Goal: Transaction & Acquisition: Obtain resource

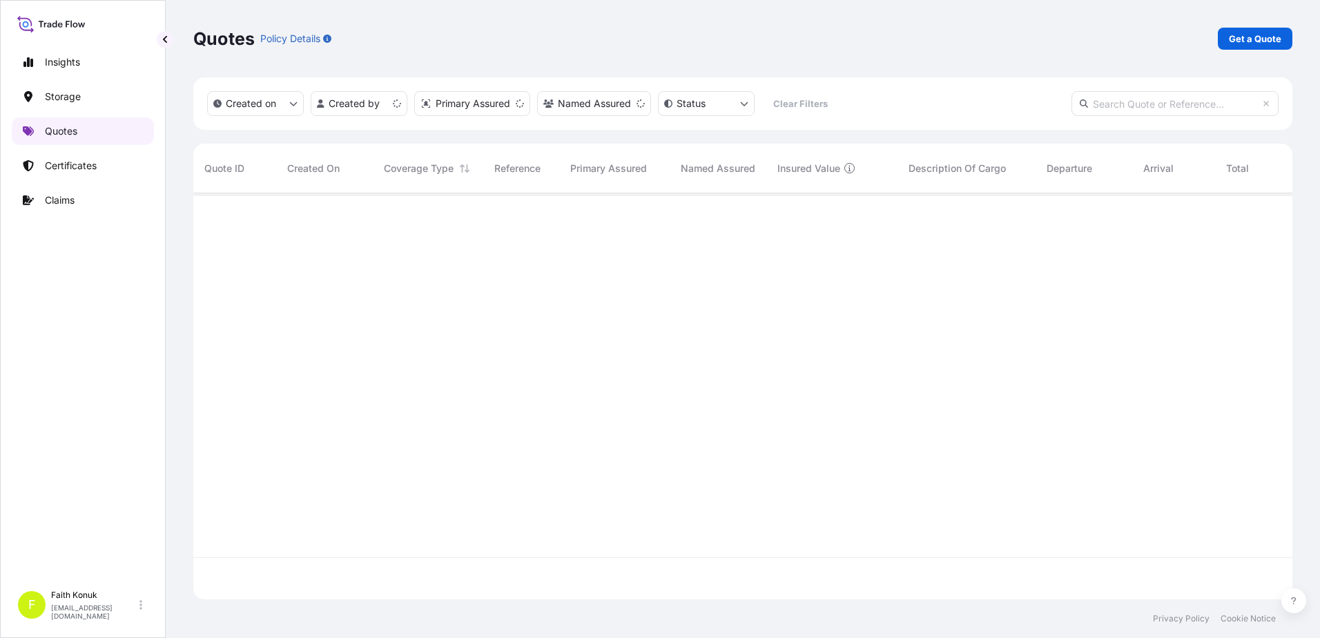
scroll to position [403, 1089]
click at [75, 128] on p "Quotes" at bounding box center [61, 131] width 32 height 14
click at [83, 132] on link "Quotes" at bounding box center [83, 131] width 142 height 28
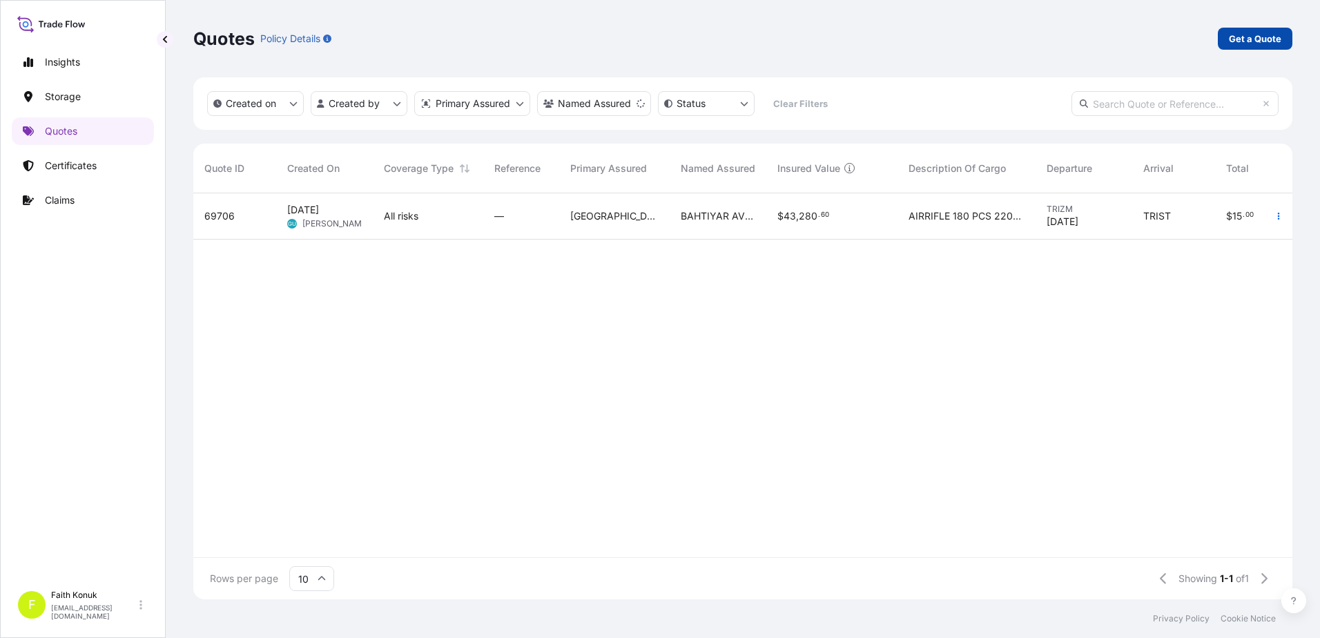
click at [1267, 39] on p "Get a Quote" at bounding box center [1255, 39] width 52 height 14
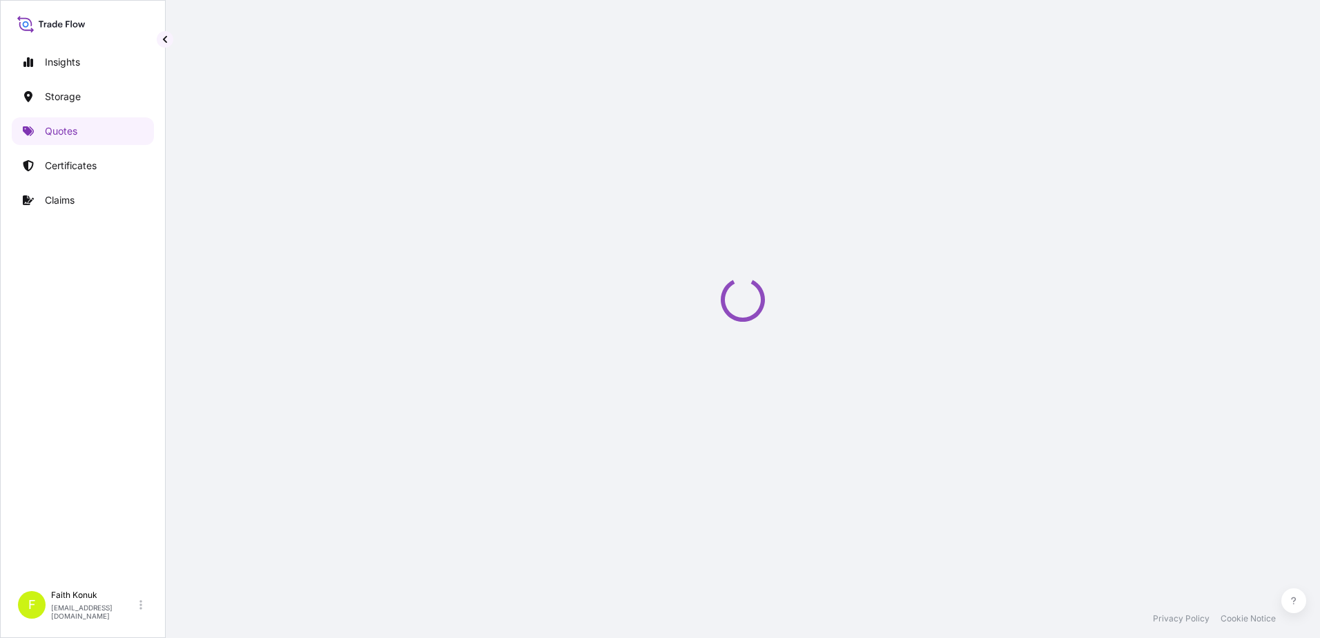
scroll to position [22, 0]
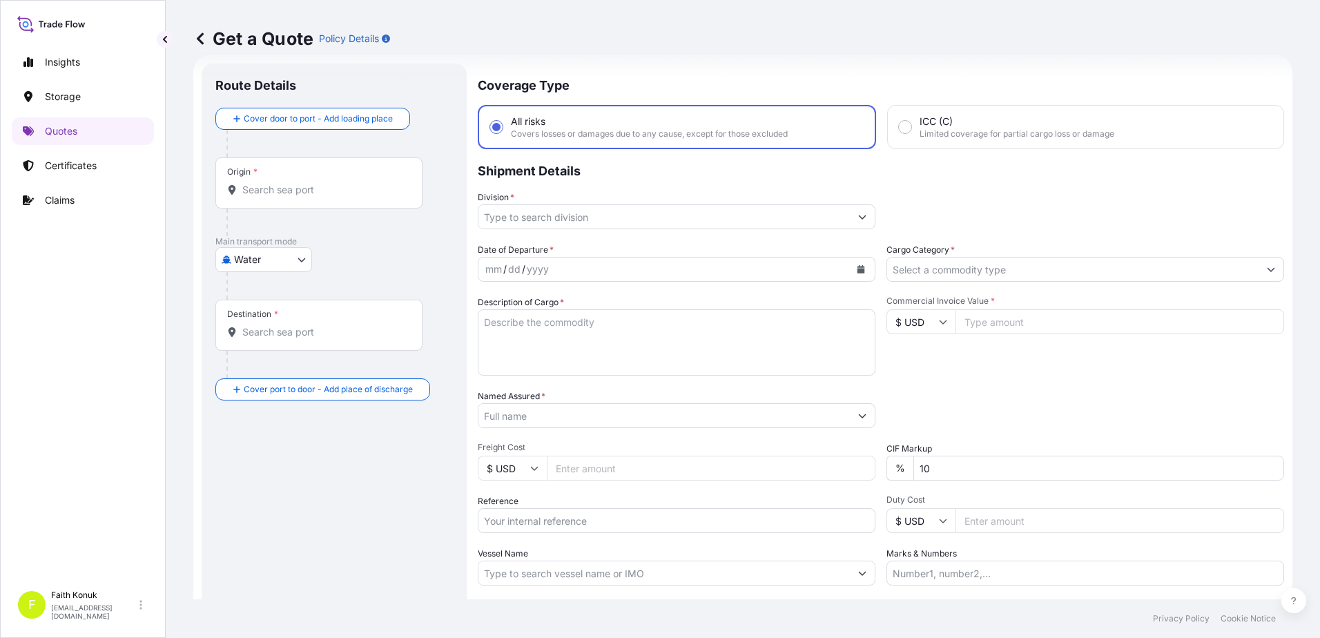
click at [273, 258] on body "Insights Storage Quotes Certificates Claims F [PERSON_NAME] [EMAIL_ADDRESS][DOM…" at bounding box center [660, 319] width 1320 height 638
click at [267, 347] on span "Inland" at bounding box center [256, 345] width 28 height 14
select select "Inland"
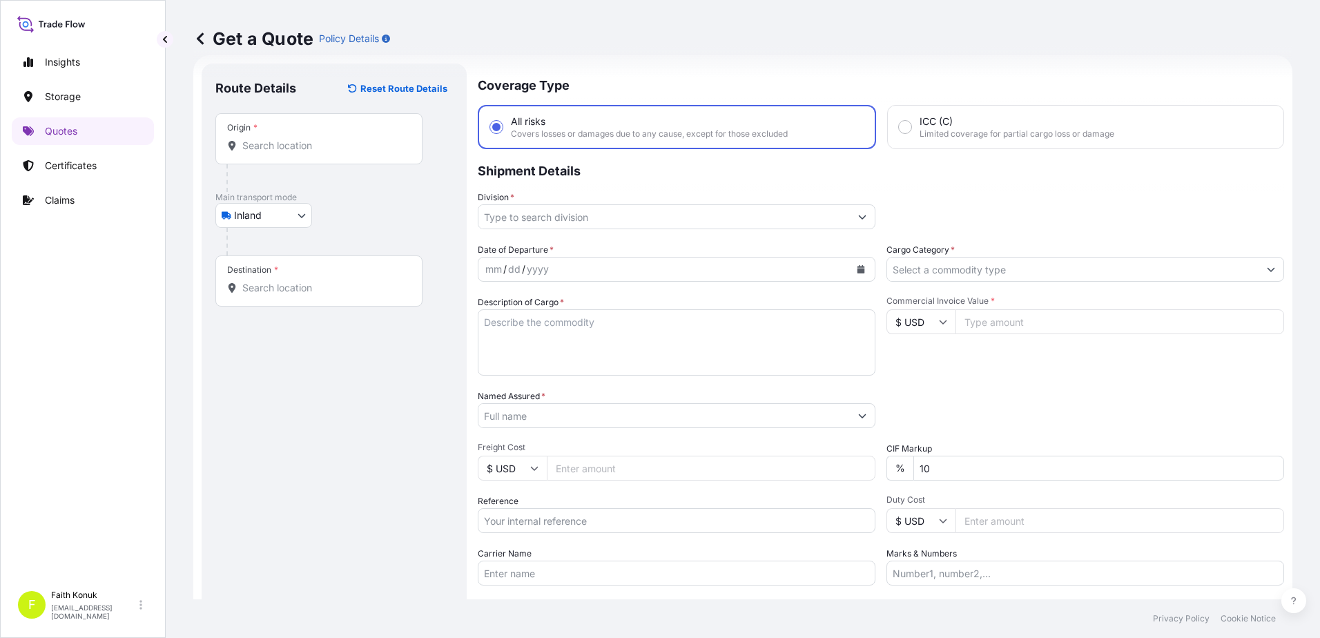
click at [319, 153] on div "Origin *" at bounding box center [318, 138] width 207 height 51
click at [319, 153] on input "Origin *" at bounding box center [323, 146] width 163 height 14
paste input "[GEOGRAPHIC_DATA]"
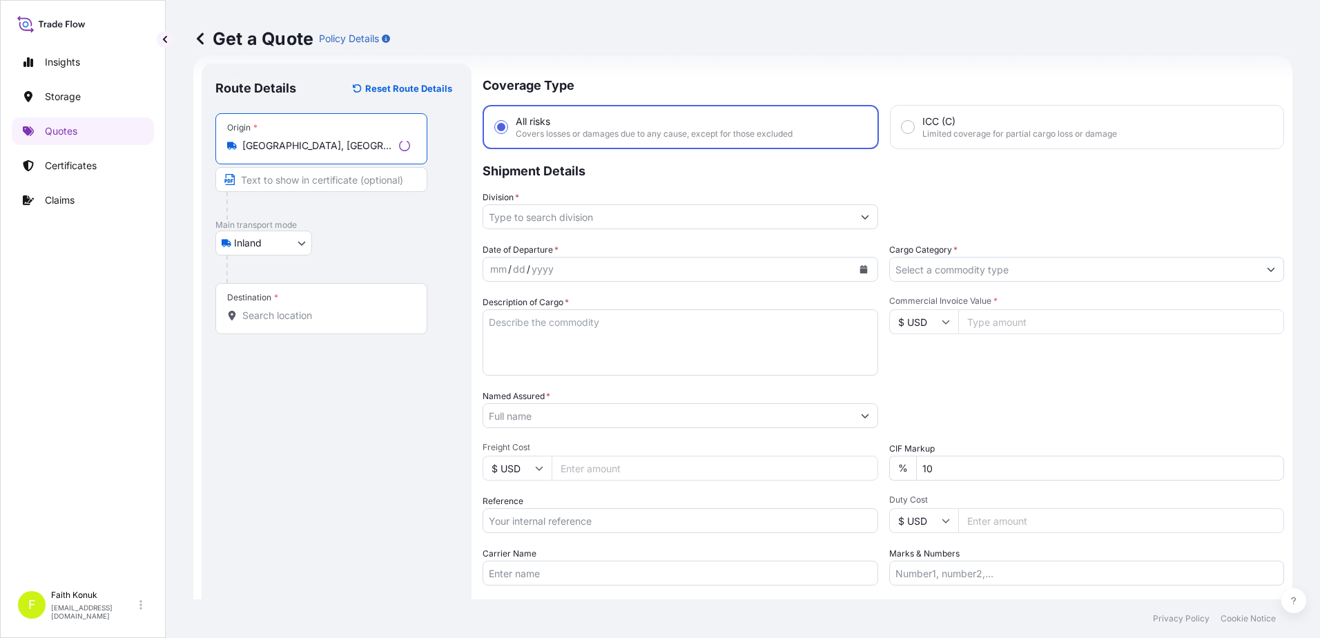
type input "[GEOGRAPHIC_DATA], [GEOGRAPHIC_DATA], [GEOGRAPHIC_DATA]"
click at [376, 244] on div "Inland Air Water Inland" at bounding box center [336, 243] width 242 height 25
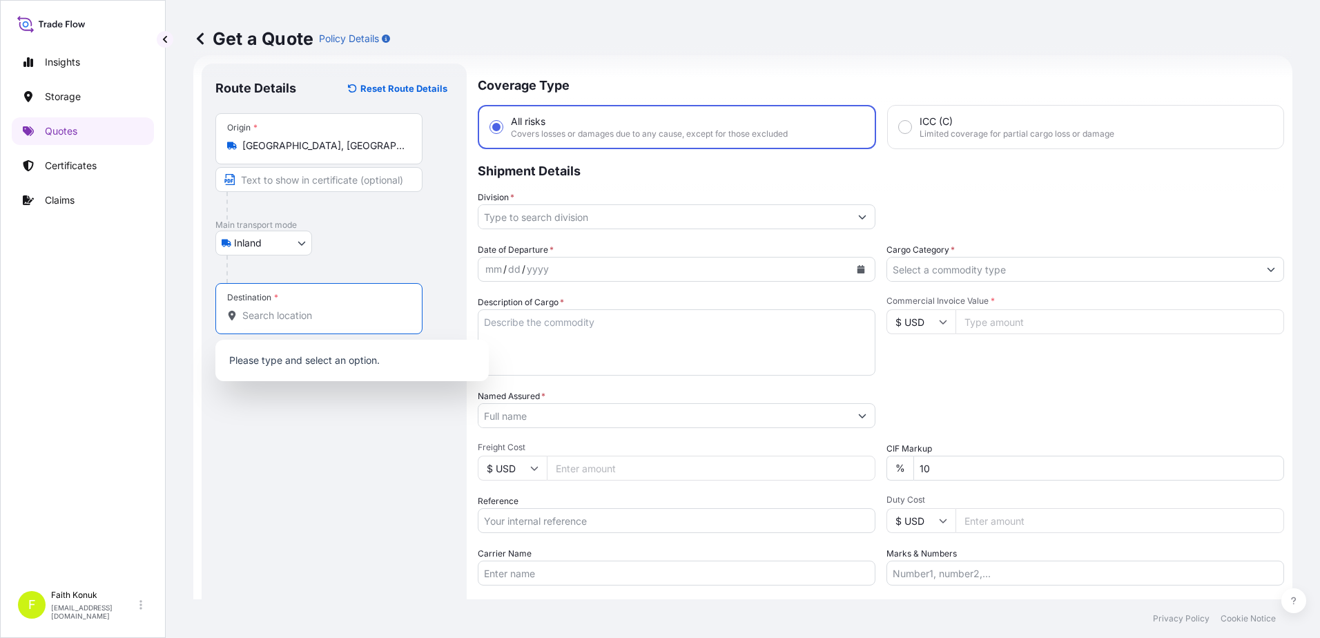
click at [311, 313] on input "Destination *" at bounding box center [323, 316] width 163 height 14
paste input "BIELAWA"
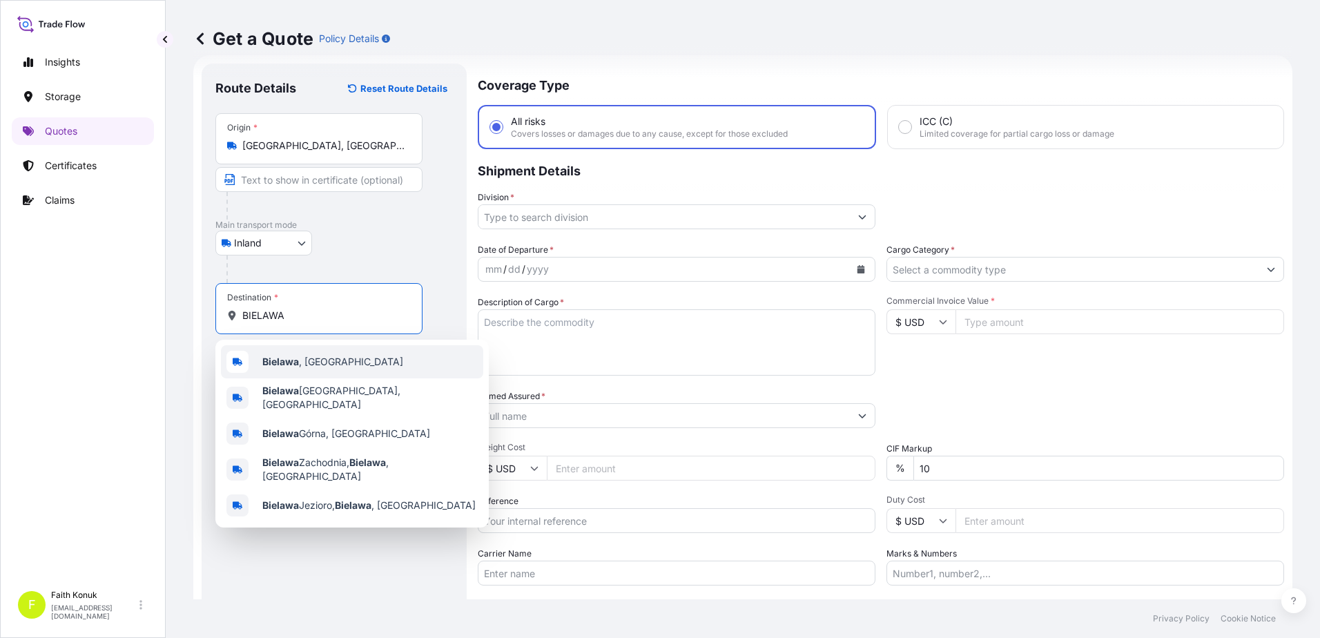
click at [325, 362] on span "[GEOGRAPHIC_DATA] , [GEOGRAPHIC_DATA]" at bounding box center [332, 362] width 141 height 14
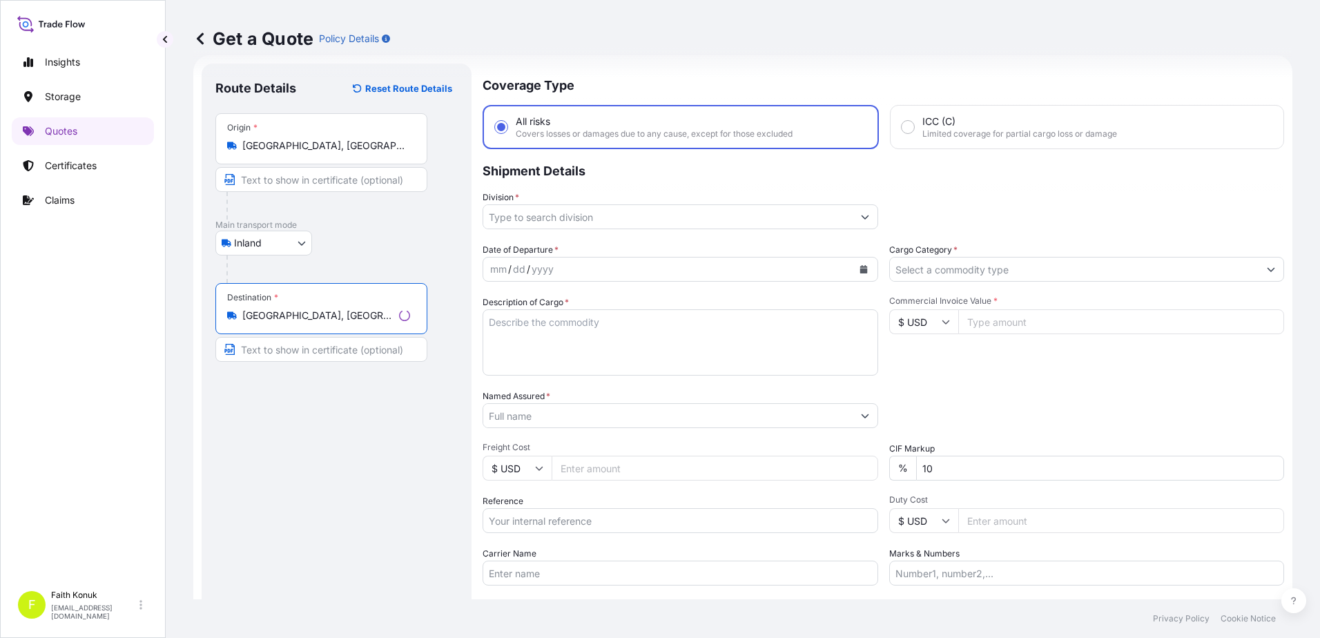
type input "[GEOGRAPHIC_DATA], [GEOGRAPHIC_DATA]"
click at [387, 244] on div "Inland Air Water Inland" at bounding box center [334, 243] width 238 height 25
click at [514, 213] on input "Division *" at bounding box center [663, 216] width 371 height 25
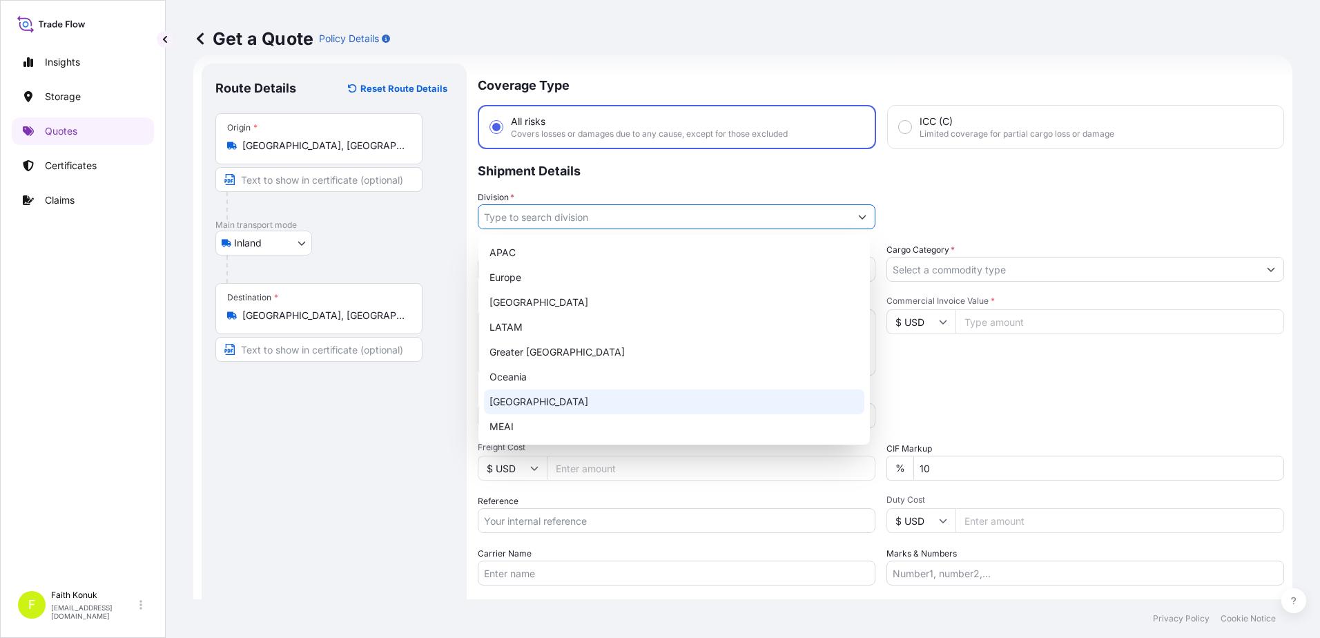
click at [526, 407] on div "[GEOGRAPHIC_DATA]" at bounding box center [674, 401] width 380 height 25
type input "[GEOGRAPHIC_DATA]"
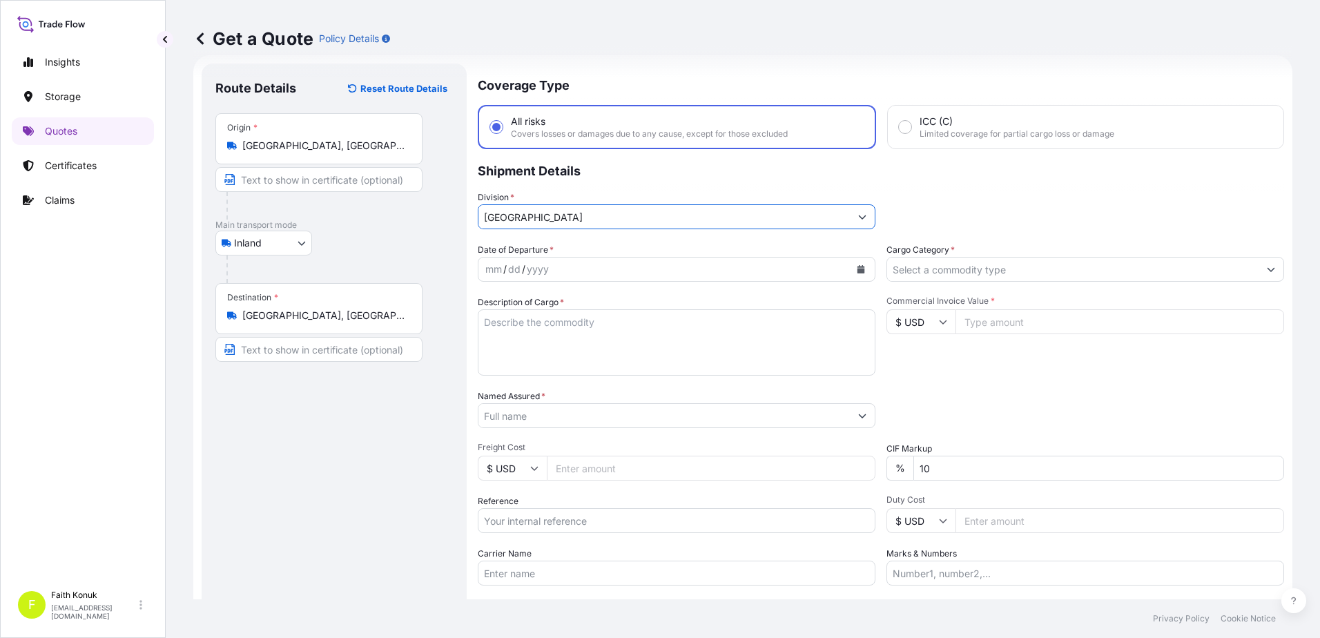
click at [572, 248] on div "Date of Departure * mm / dd / yyyy" at bounding box center [677, 262] width 398 height 39
click at [858, 270] on icon "Calendar" at bounding box center [862, 269] width 8 height 8
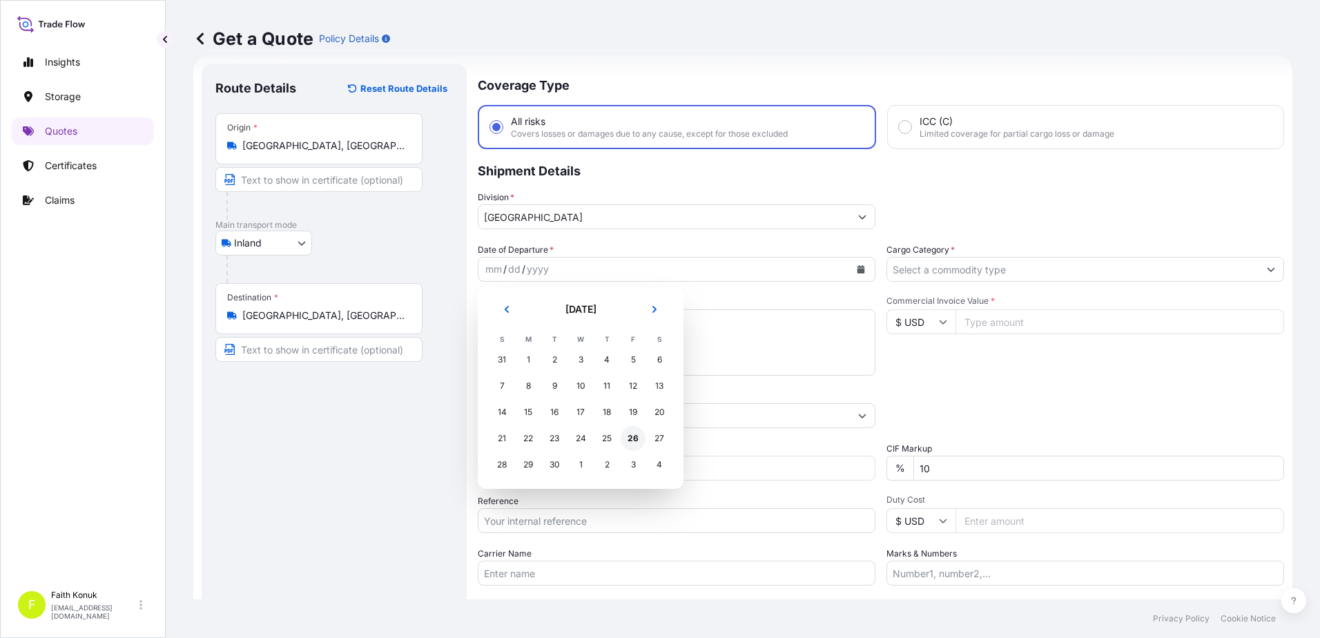
click at [633, 438] on div "26" at bounding box center [633, 438] width 25 height 25
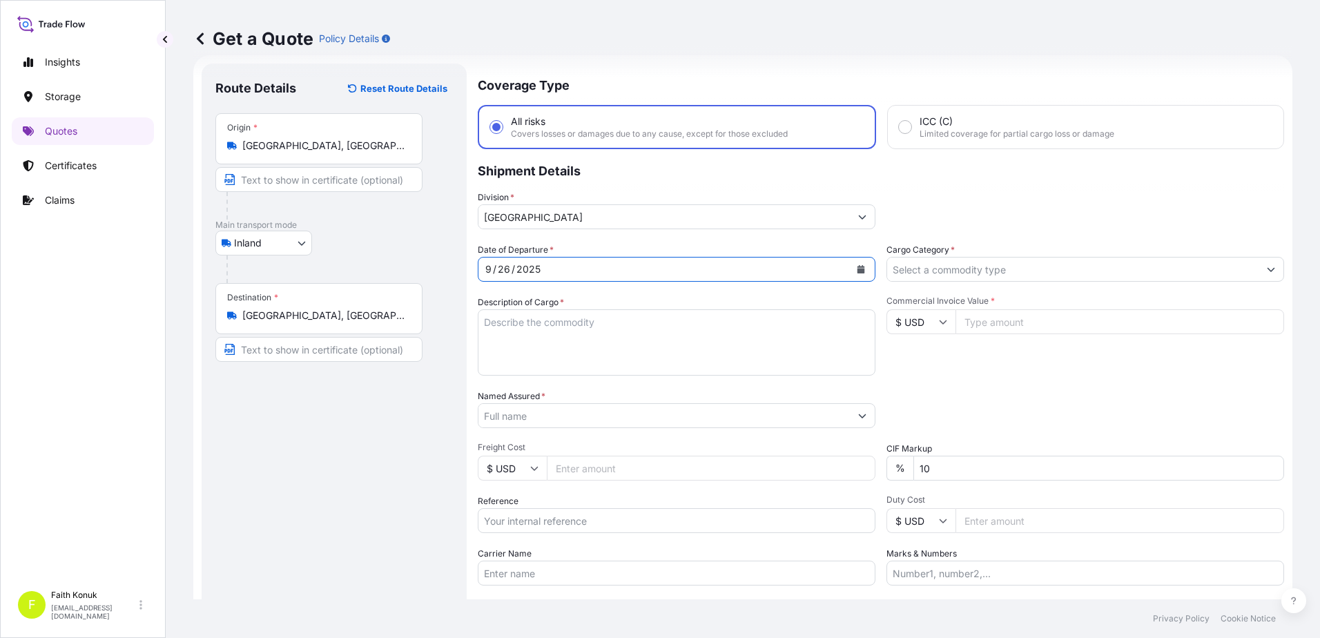
click at [505, 323] on textarea "Description of Cargo *" at bounding box center [677, 342] width 398 height 66
click at [523, 333] on textarea "Description of Cargo *" at bounding box center [677, 342] width 398 height 66
paste textarea "KAYNAK TELİ 21 PALET / 21945 KG"
click at [518, 354] on textarea "KAYNAK TELİ 21 PALET / 21945 KG" at bounding box center [677, 342] width 398 height 66
paste textarea "Refersans numarası : 50089975"
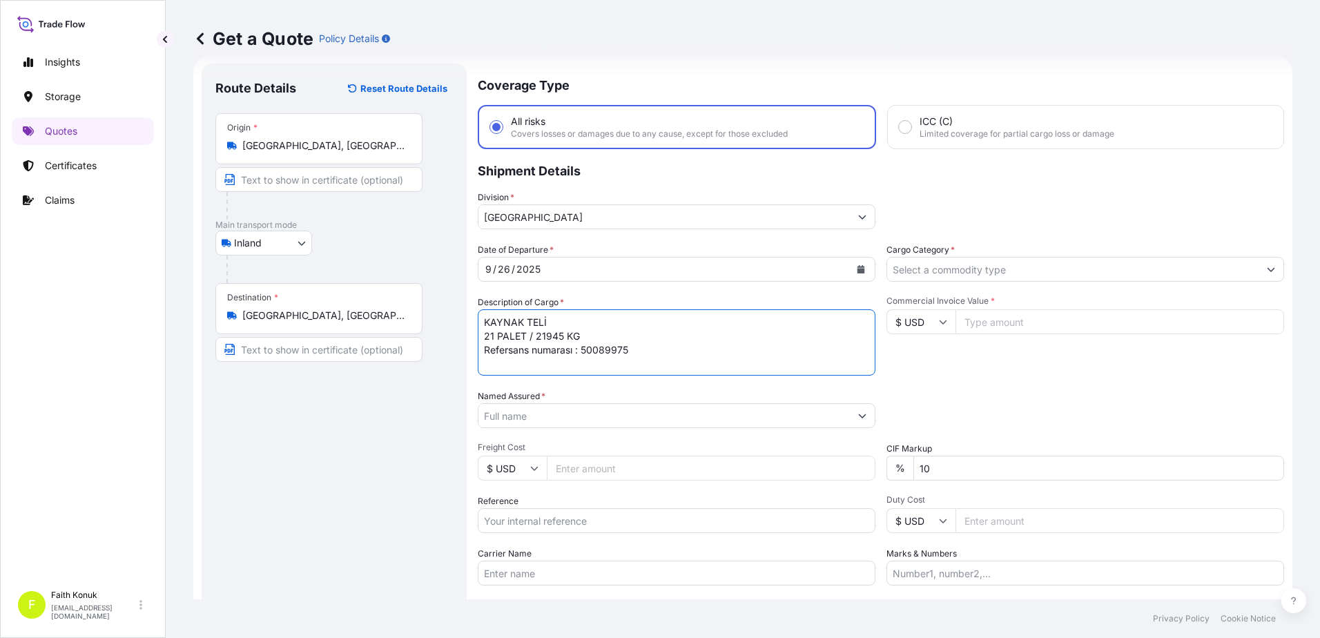
scroll to position [8, 0]
type textarea "KAYNAK TELİ 21 PALET / 21945 KG Refersans numarası : 50089975 INSURANCE PREMIUM…"
click at [505, 405] on input "Named Assured *" at bounding box center [663, 415] width 371 height 25
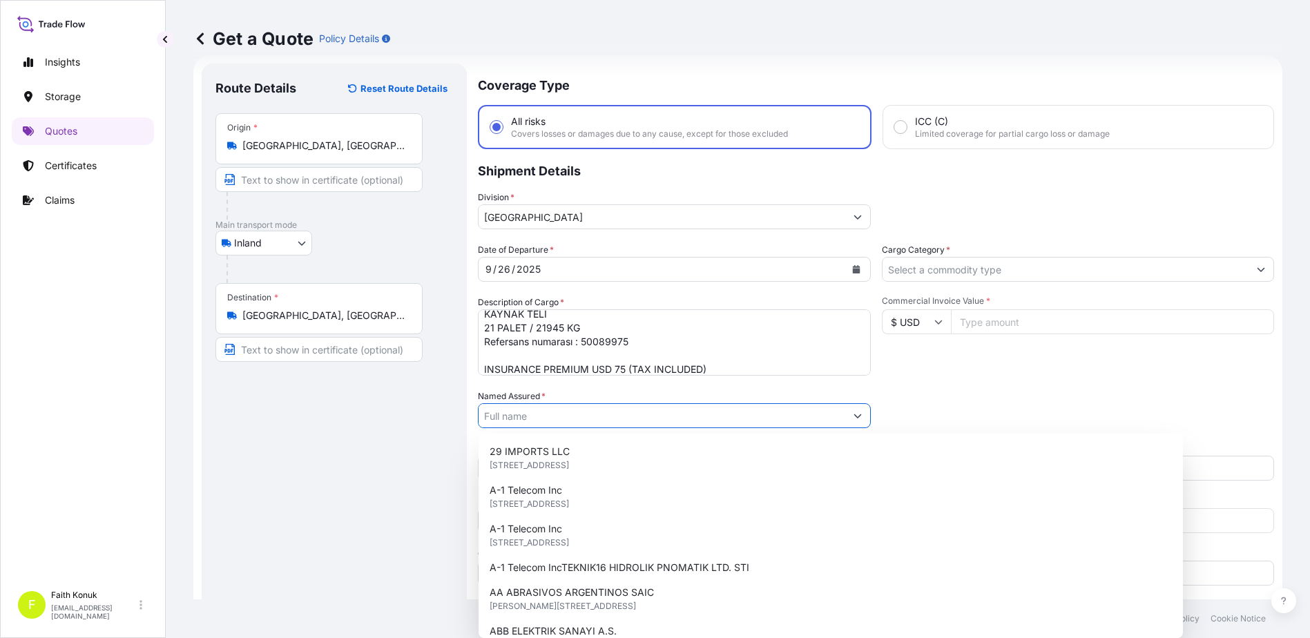
paste input "KAYNAK TEKNIGI"
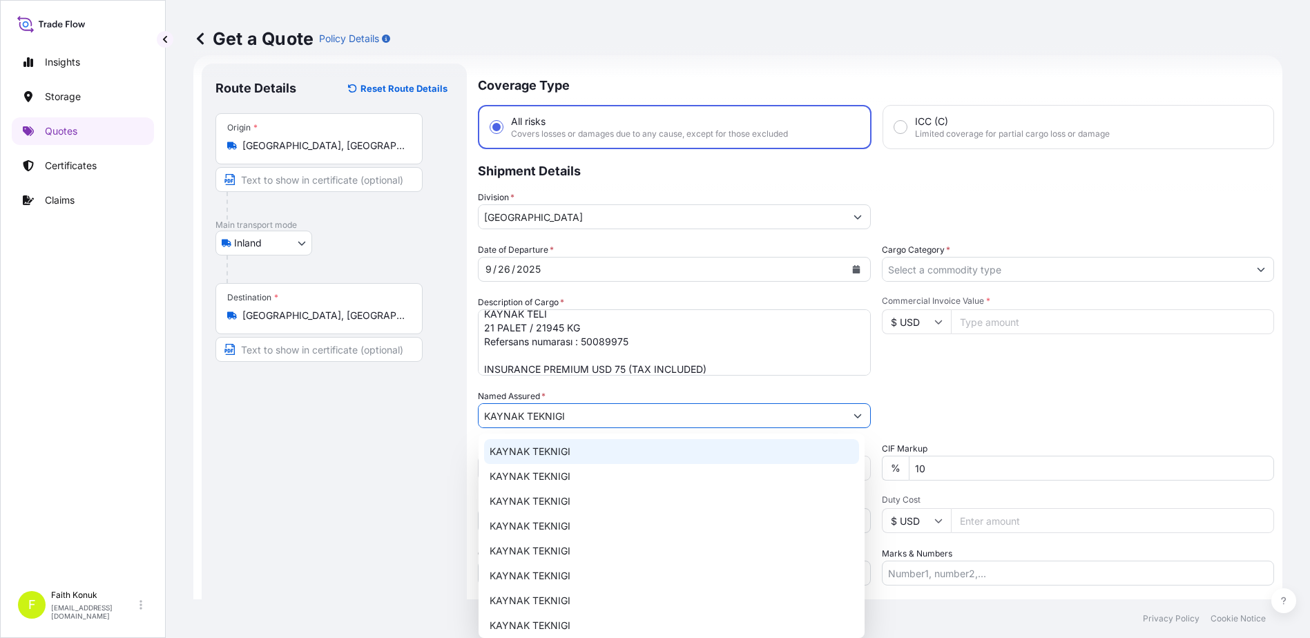
click at [548, 452] on span "KAYNAK TEKNIGI" at bounding box center [530, 452] width 81 height 14
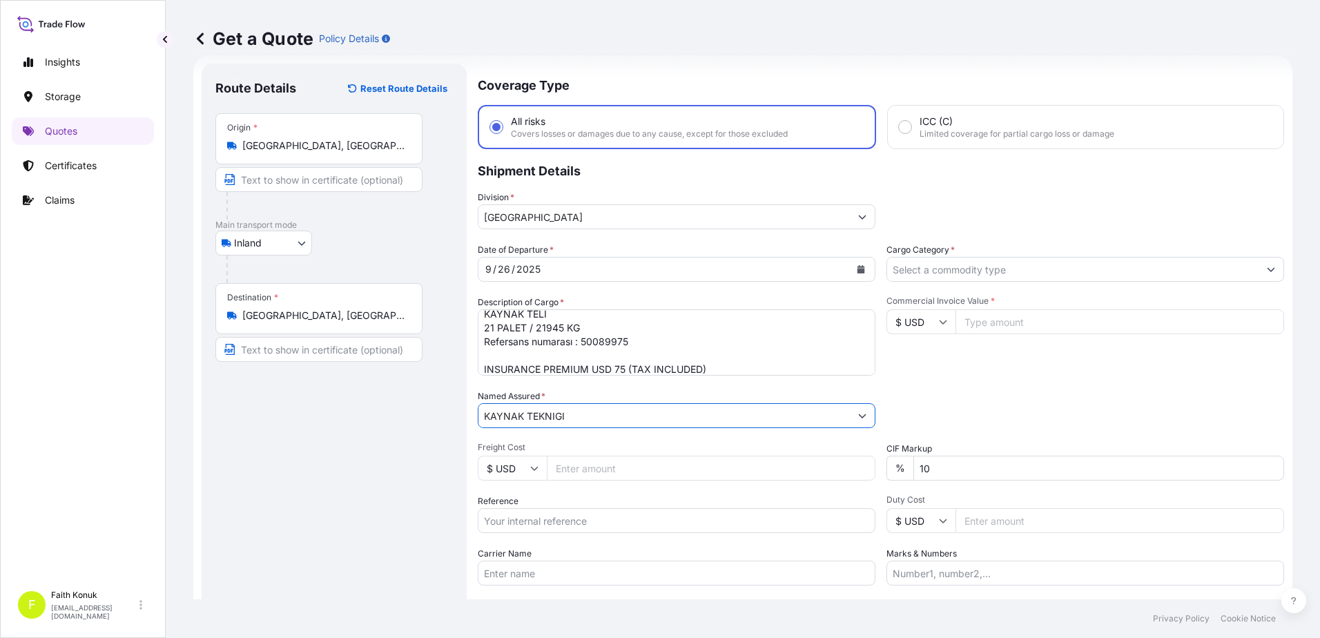
type input "KAYNAK TEKNIGI"
click at [587, 391] on div "Named Assured * KAYNAK TEKNIGI" at bounding box center [677, 408] width 398 height 39
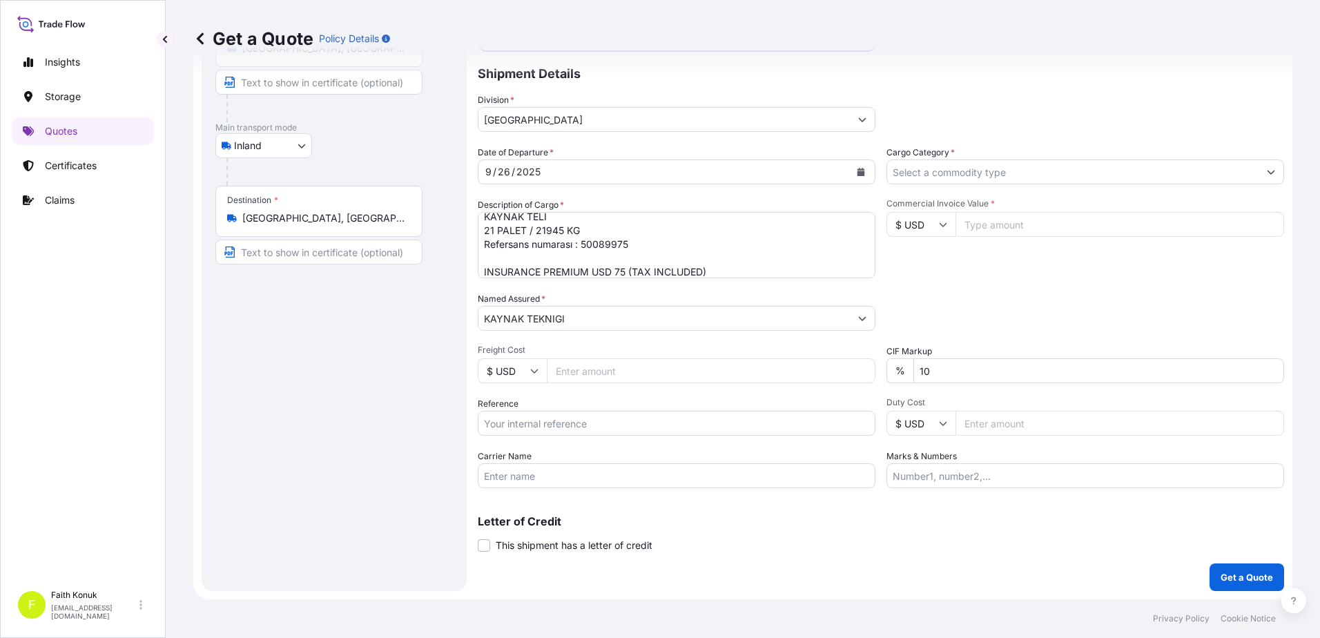
click at [533, 420] on input "Reference" at bounding box center [677, 423] width 398 height 25
click at [519, 427] on input "Reference" at bounding box center [677, 423] width 398 height 25
paste input "2101782311"
type input "2101782311"
click at [546, 396] on div "Date of Departure * [DATE] Cargo Category * Description of Cargo * KAYNAK TELİ …" at bounding box center [881, 317] width 806 height 342
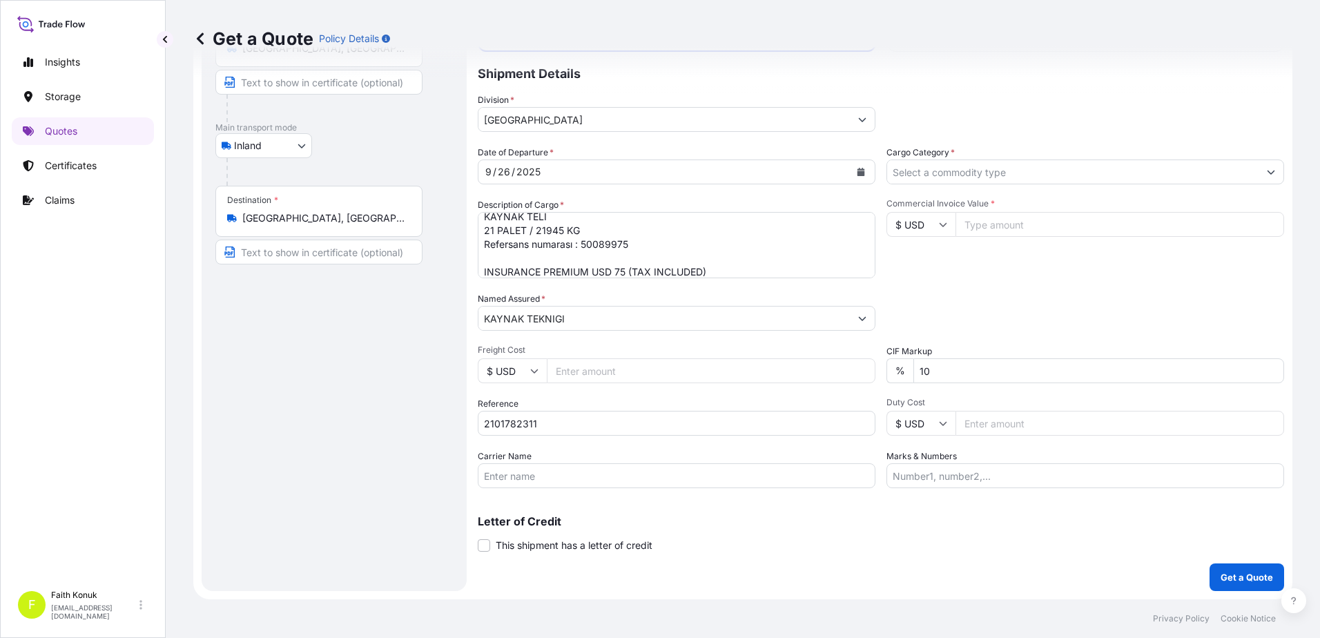
click at [520, 472] on input "Carrier Name" at bounding box center [677, 475] width 398 height 25
paste input "31 AID 479"
type input "31 AID 479"
click at [565, 446] on div "Date of Departure * [DATE] Cargo Category * Description of Cargo * KAYNAK TELİ …" at bounding box center [881, 317] width 806 height 342
click at [955, 164] on input "Cargo Category *" at bounding box center [1072, 171] width 371 height 25
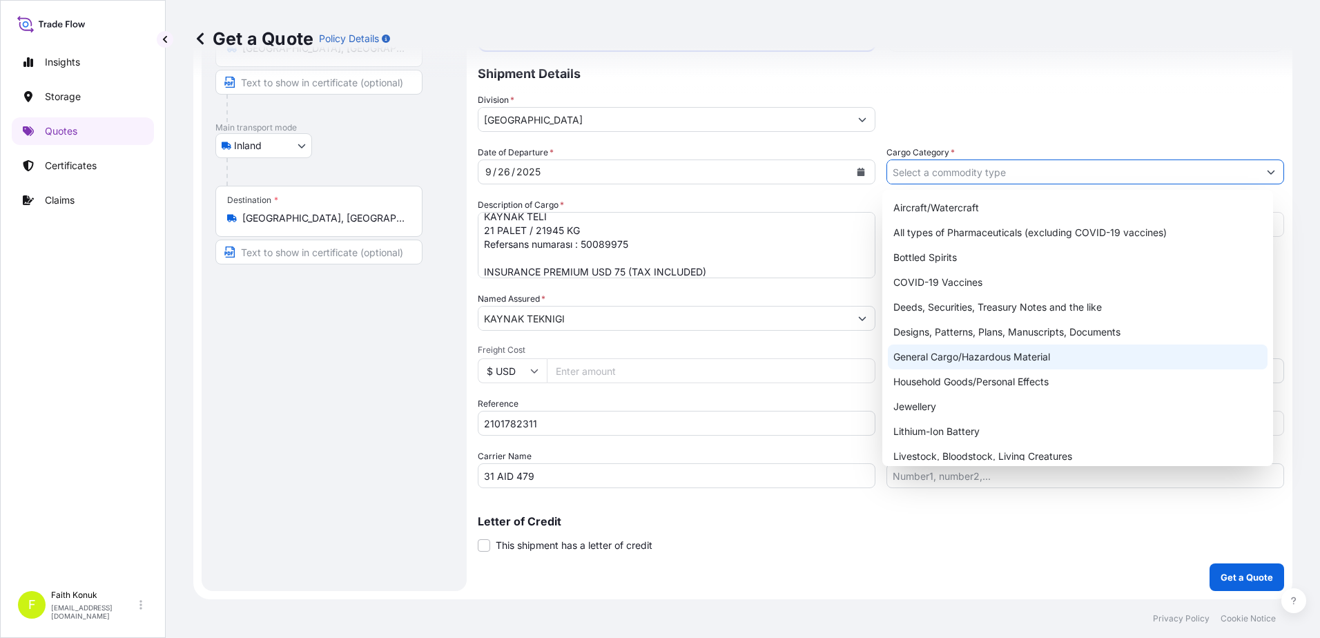
click at [951, 355] on div "General Cargo/Hazardous Material" at bounding box center [1078, 357] width 380 height 25
type input "General Cargo/Hazardous Material"
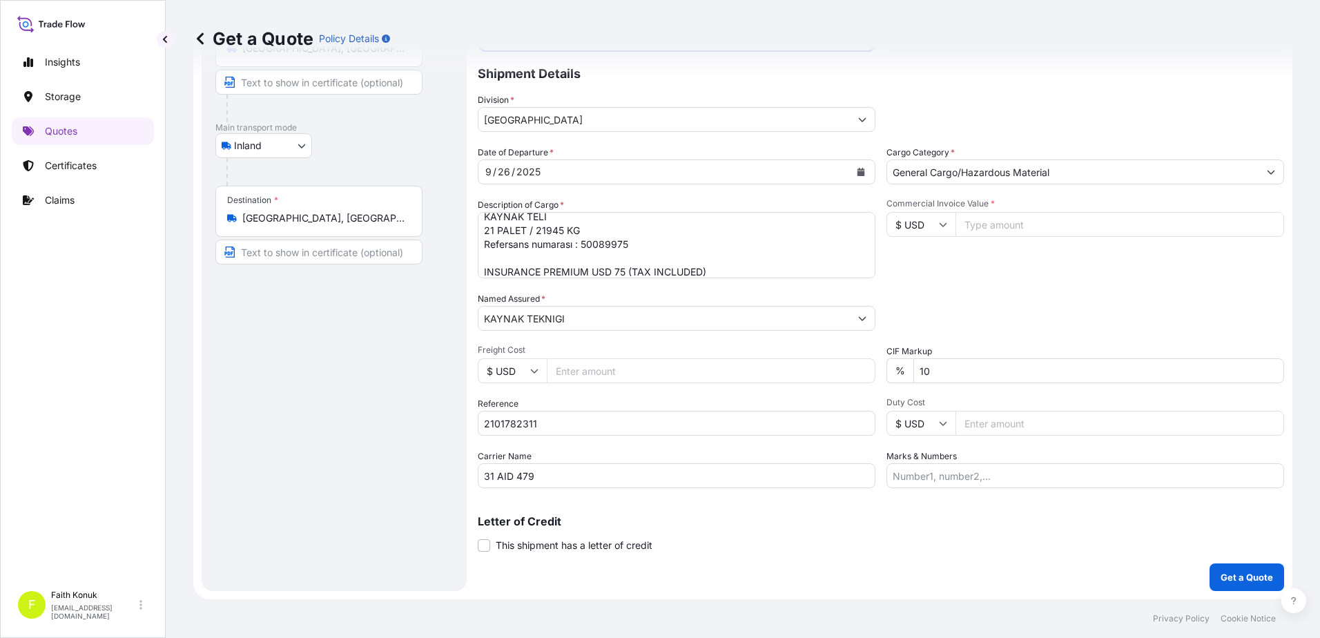
click at [989, 275] on div "Commercial Invoice Value * $ USD" at bounding box center [1086, 238] width 398 height 80
click at [941, 228] on icon at bounding box center [943, 224] width 8 height 8
click at [919, 261] on div "€ EUR" at bounding box center [916, 262] width 58 height 26
type input "€ EUR"
click at [971, 223] on input "Commercial Invoice Value *" at bounding box center [1120, 224] width 329 height 25
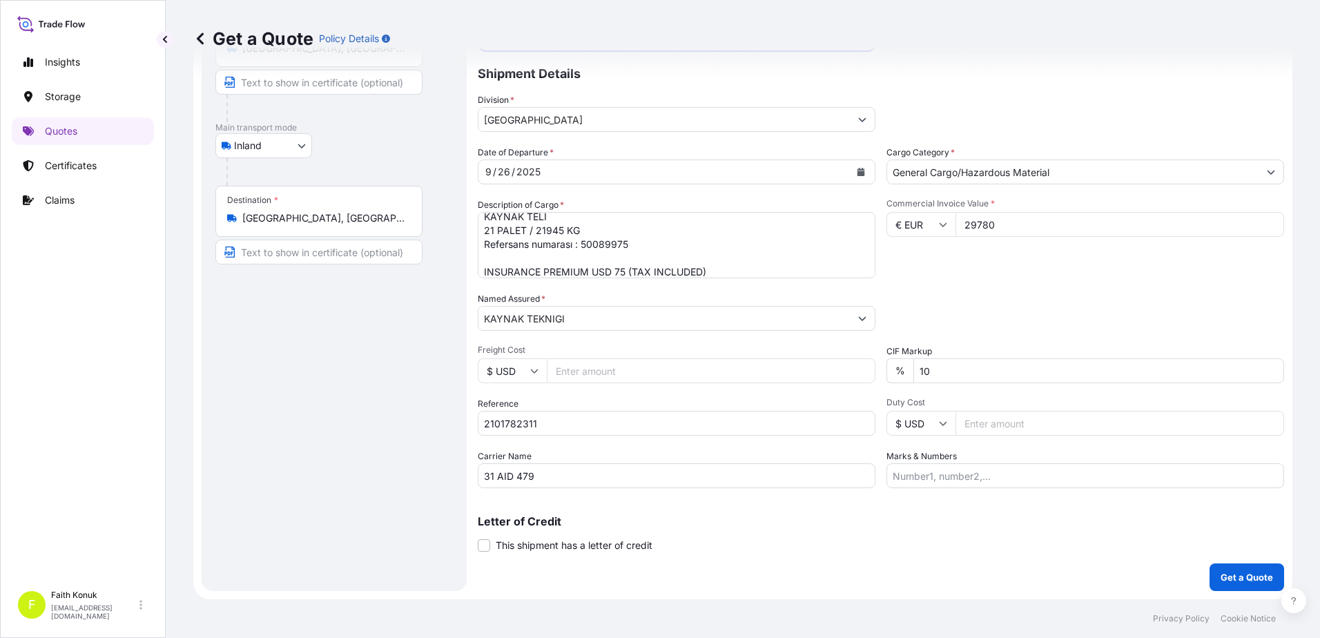
type input "29780"
click at [1023, 287] on div "Date of Departure * [DATE] Cargo Category * General Cargo/Hazardous Material De…" at bounding box center [881, 317] width 806 height 342
click at [1222, 571] on p "Get a Quote" at bounding box center [1247, 577] width 52 height 14
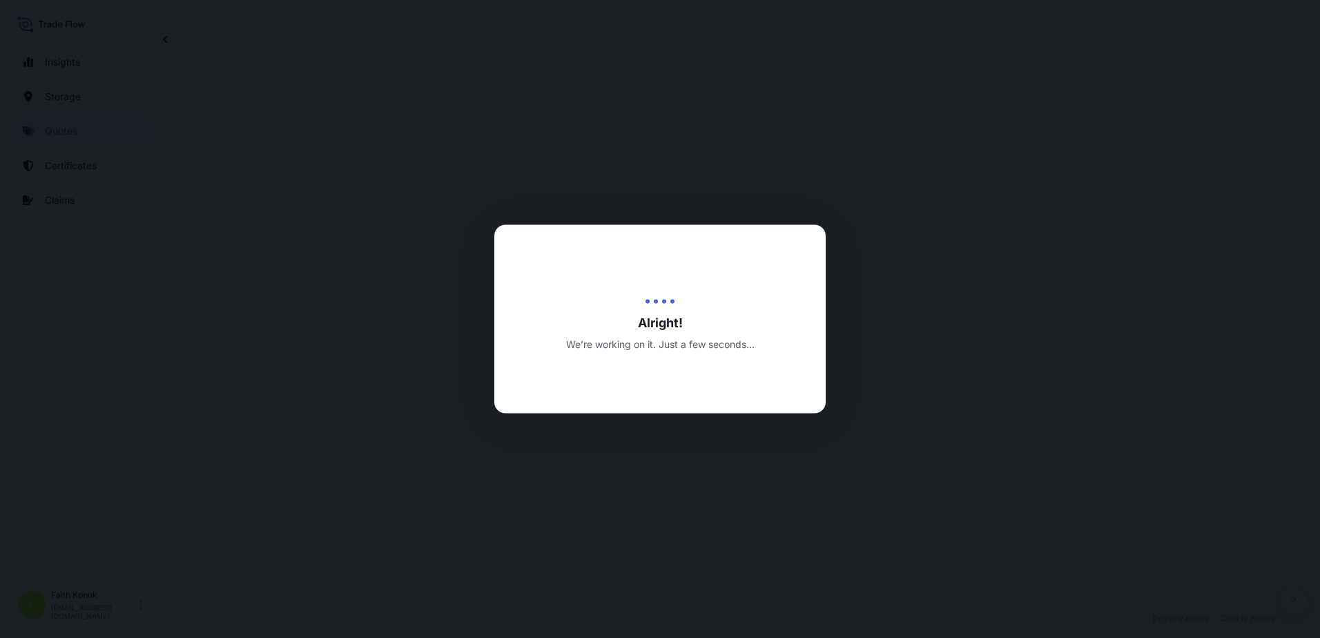
select select "Inland"
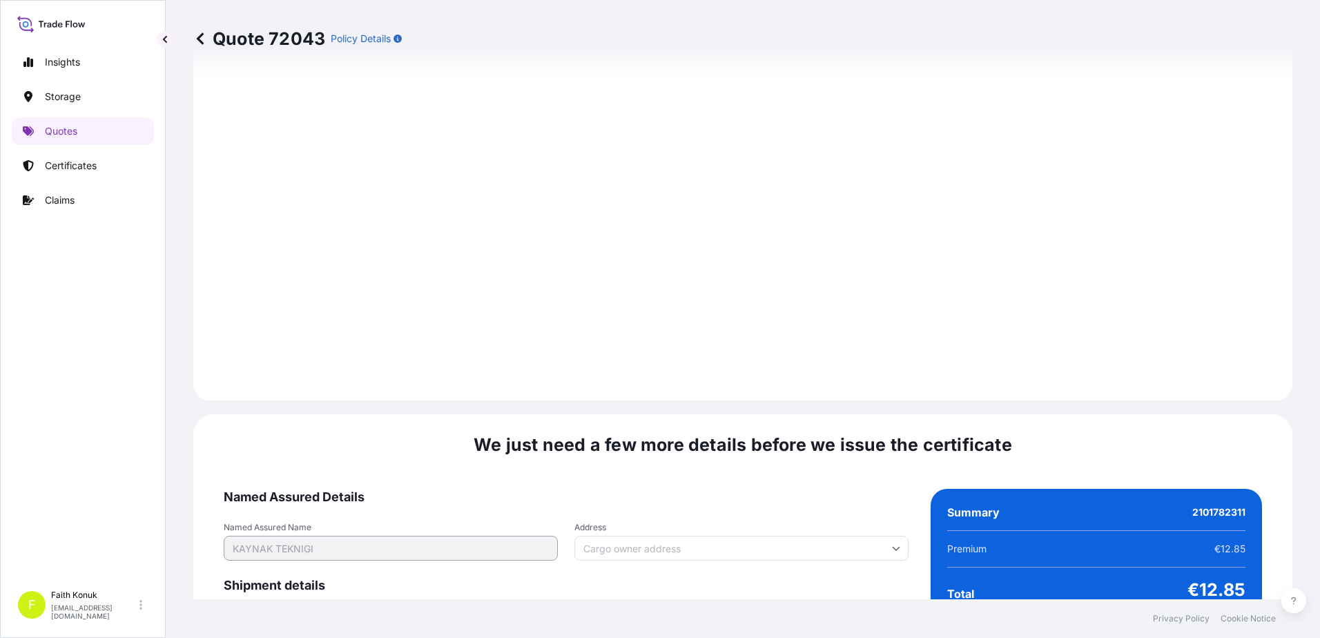
scroll to position [2037, 0]
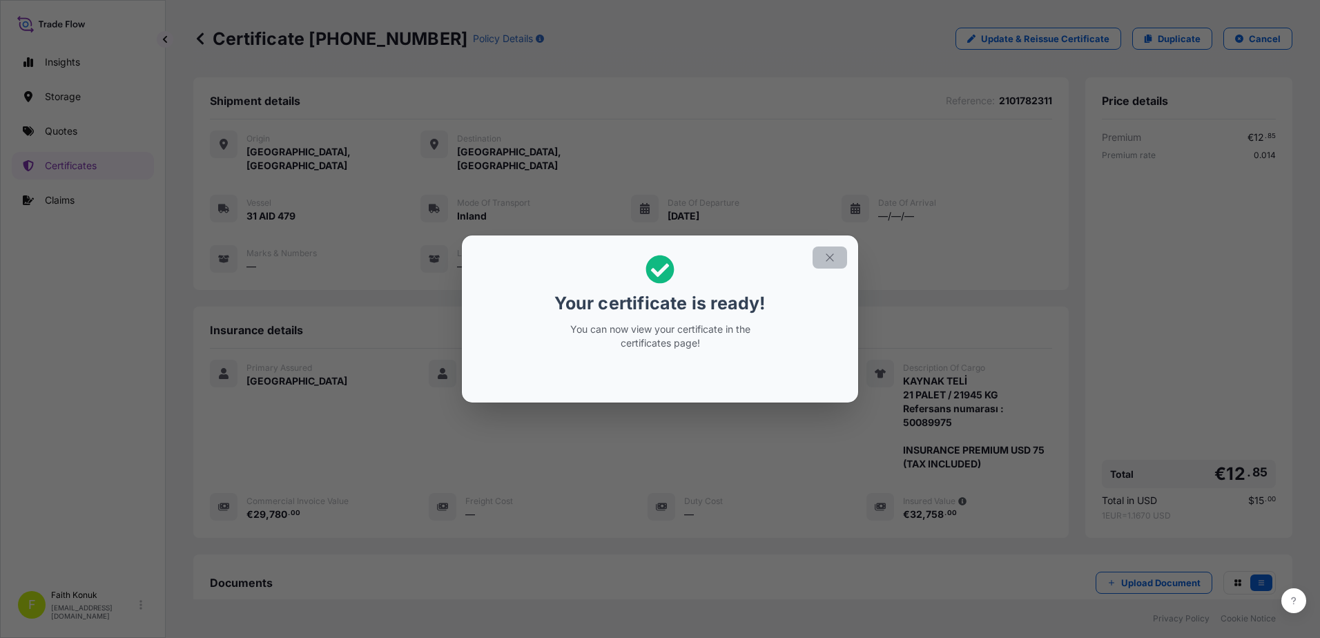
click at [829, 258] on icon "button" at bounding box center [830, 257] width 8 height 8
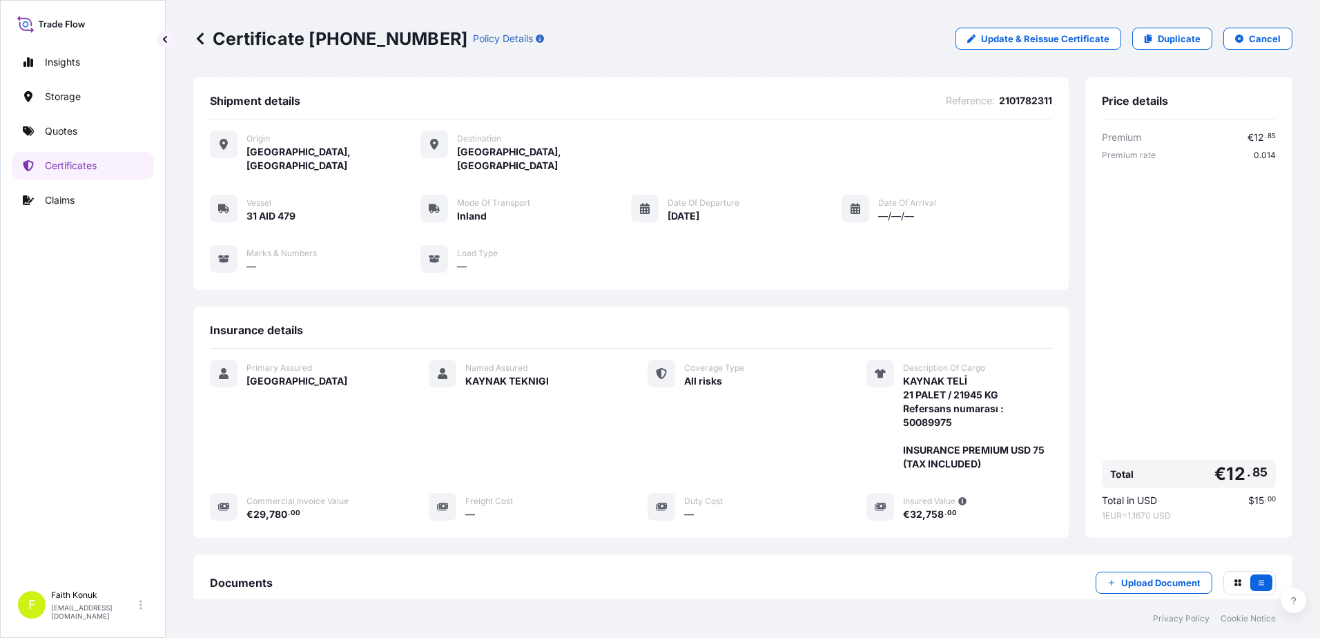
scroll to position [157, 0]
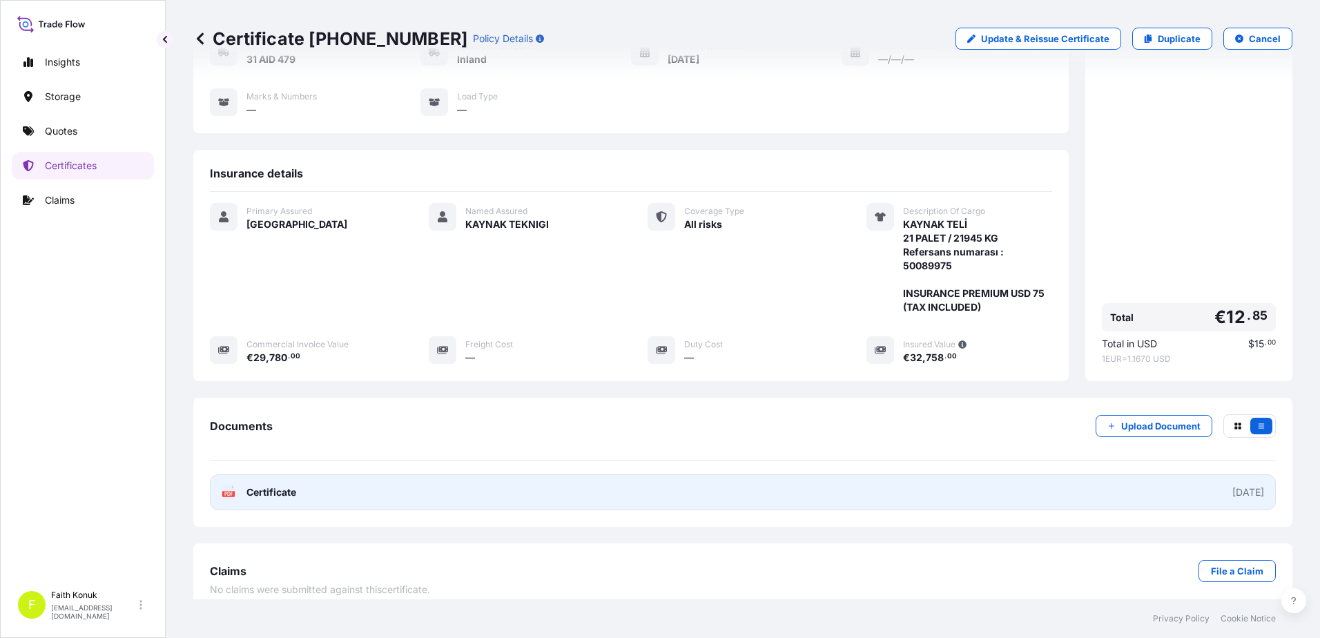
click at [228, 485] on icon "PDF" at bounding box center [229, 492] width 14 height 14
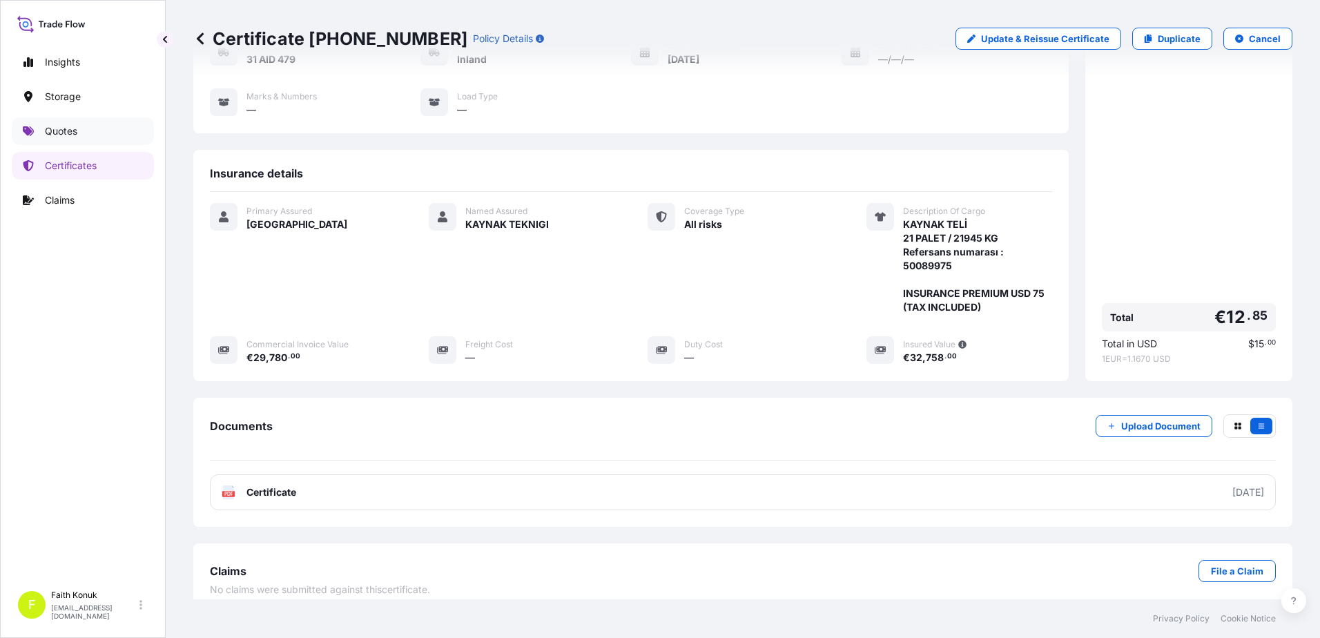
click at [75, 142] on link "Quotes" at bounding box center [83, 131] width 142 height 28
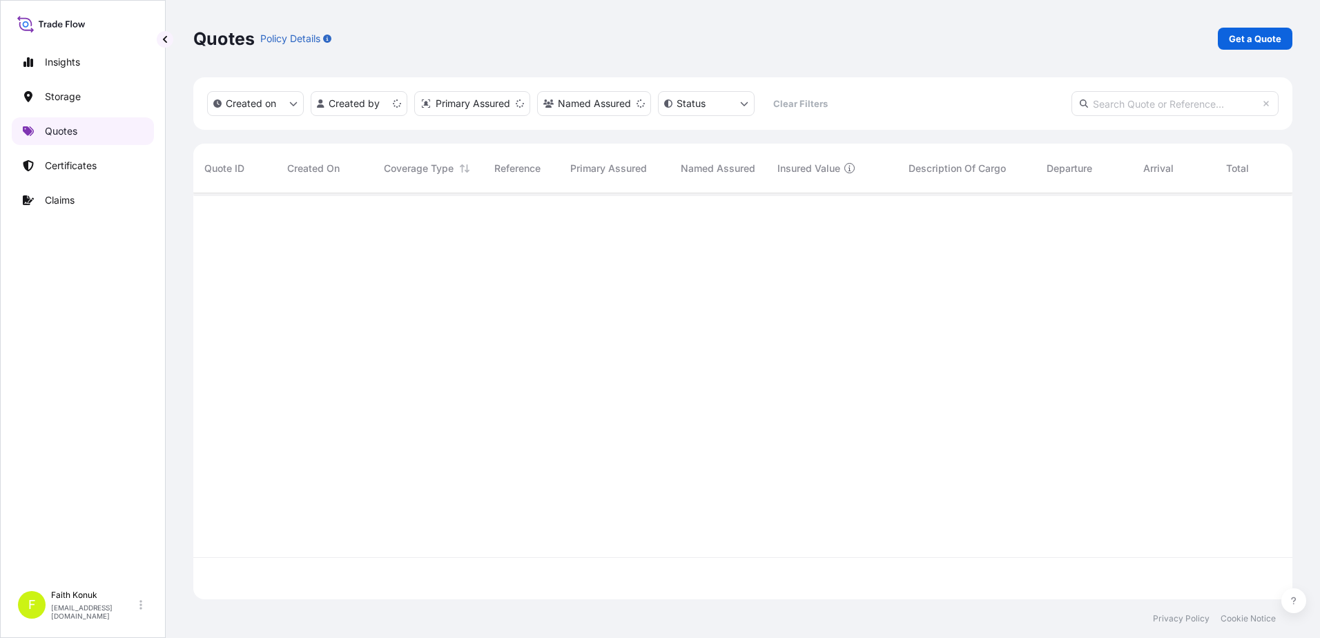
scroll to position [403, 1089]
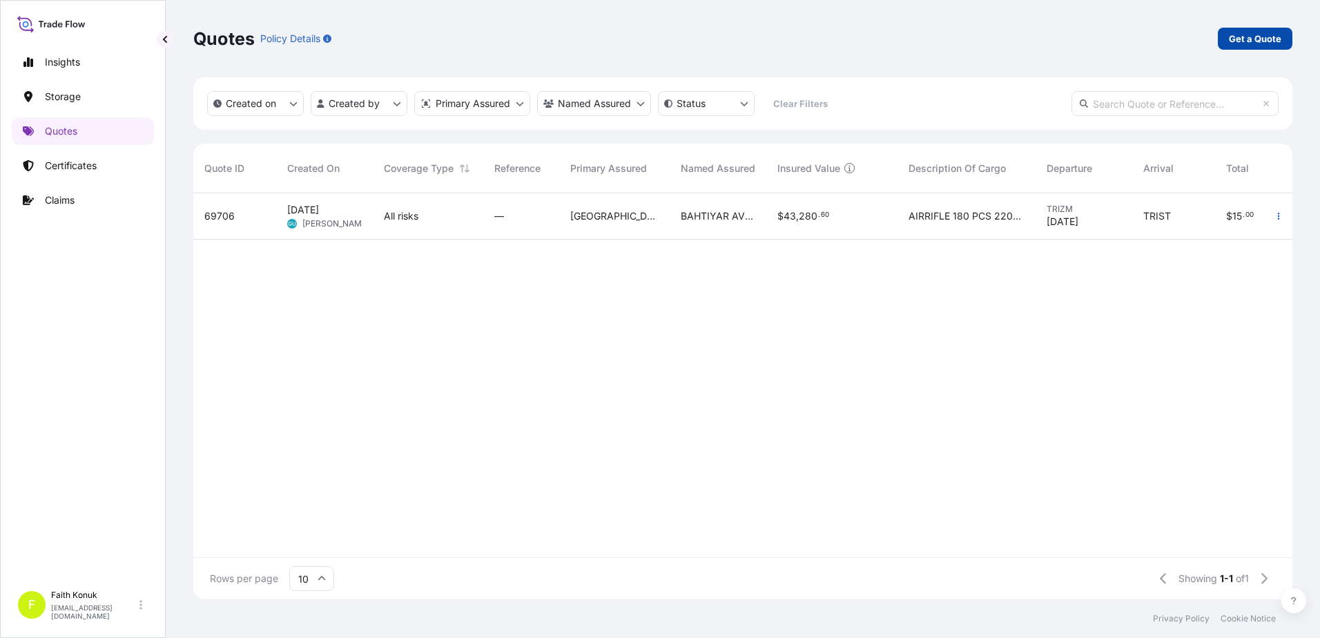
click at [1251, 39] on p "Get a Quote" at bounding box center [1255, 39] width 52 height 14
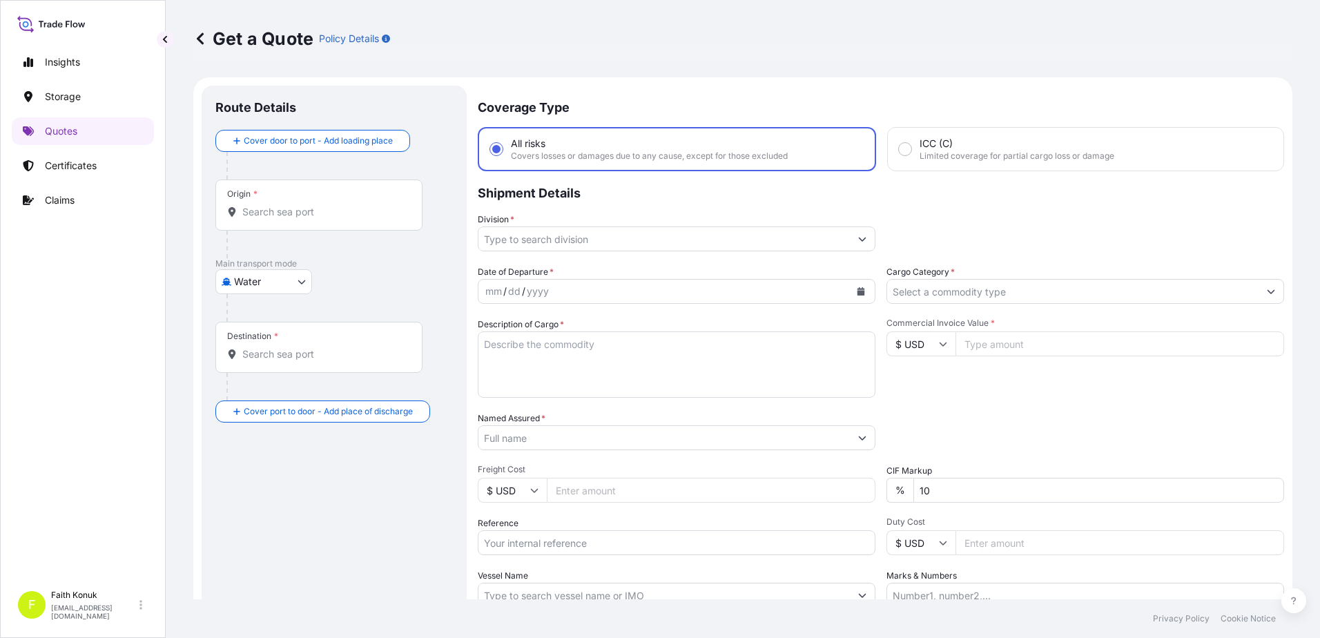
scroll to position [22, 0]
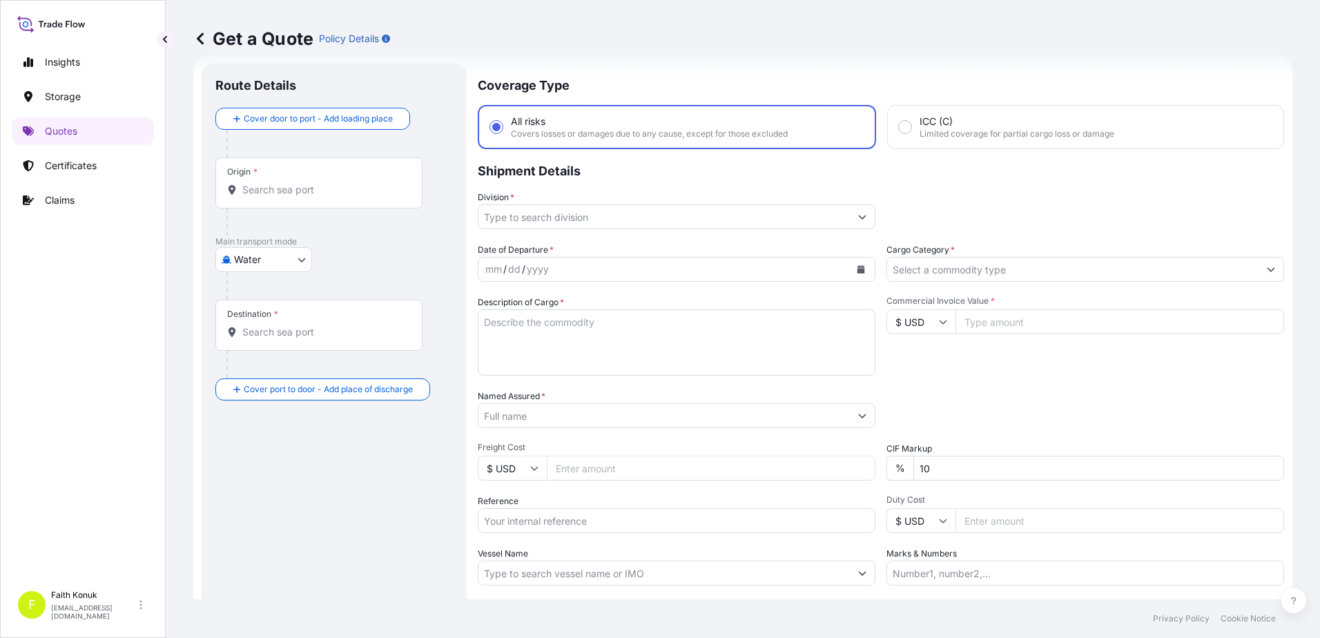
click at [251, 258] on body "Insights Storage Quotes Certificates Claims F [PERSON_NAME] [EMAIL_ADDRESS][DOM…" at bounding box center [660, 319] width 1320 height 638
click at [282, 346] on div "Inland" at bounding box center [264, 345] width 86 height 25
select select "Inland"
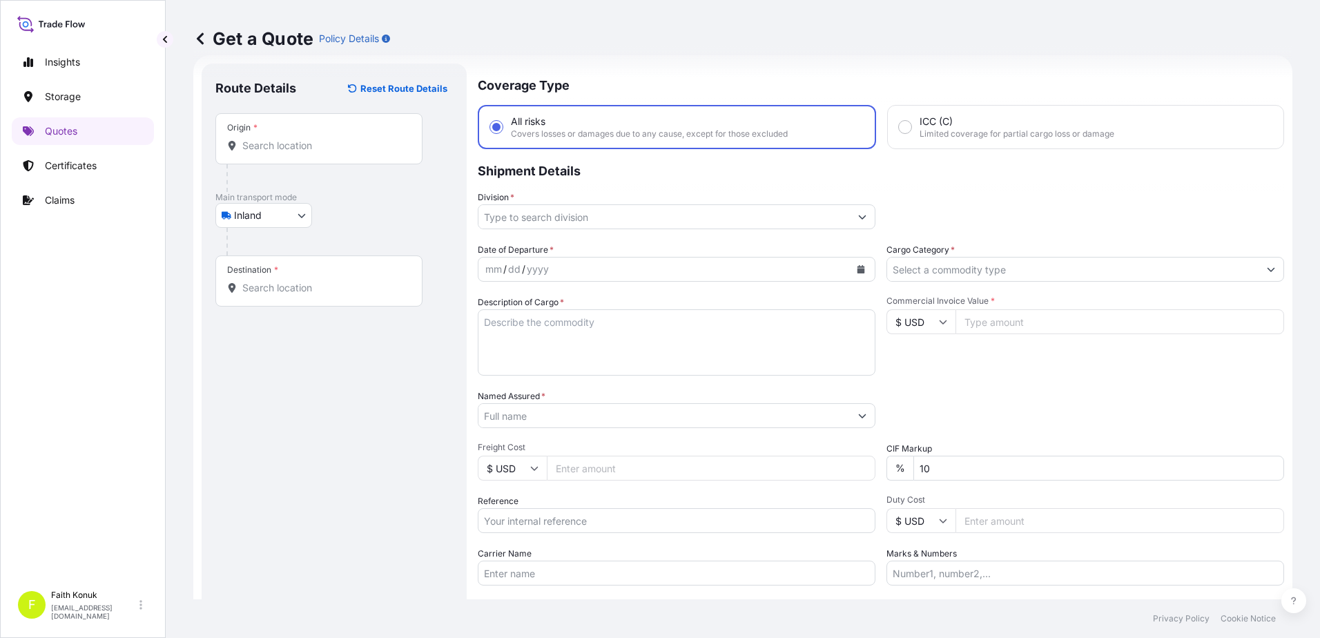
click at [340, 238] on div at bounding box center [339, 242] width 226 height 28
click at [276, 146] on input "Origin *" at bounding box center [323, 146] width 163 height 14
paste input "[GEOGRAPHIC_DATA]"
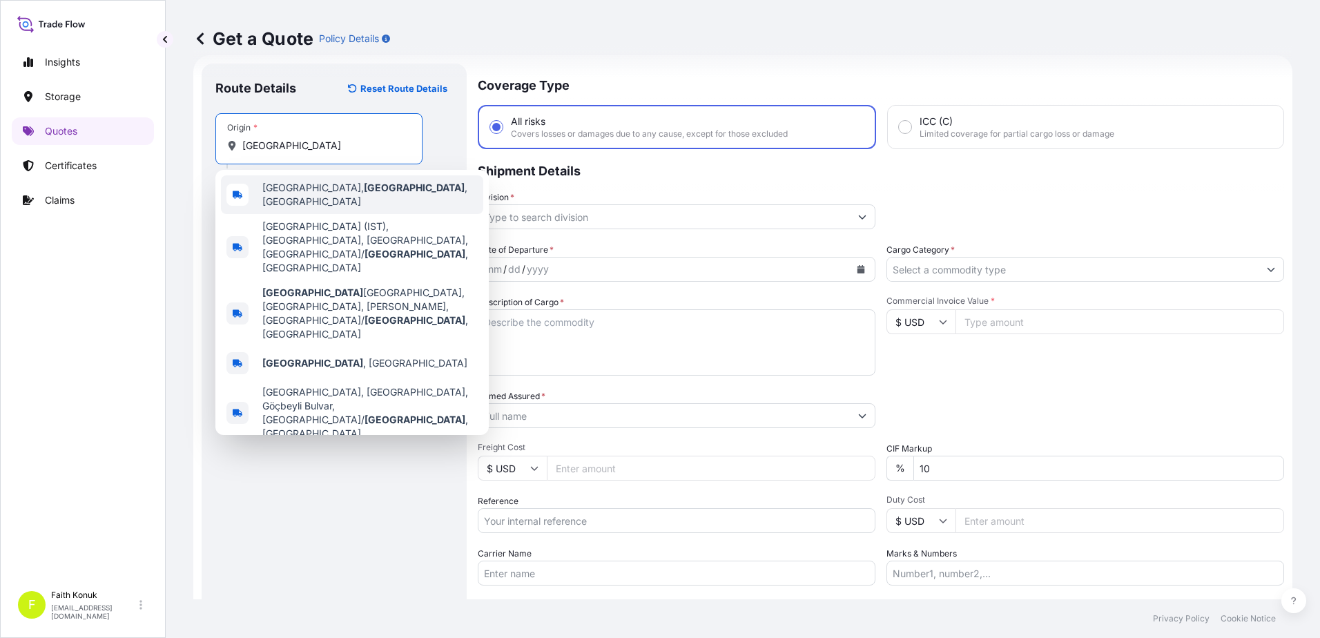
click at [302, 189] on span "[GEOGRAPHIC_DATA], [GEOGRAPHIC_DATA] , [GEOGRAPHIC_DATA]" at bounding box center [369, 195] width 215 height 28
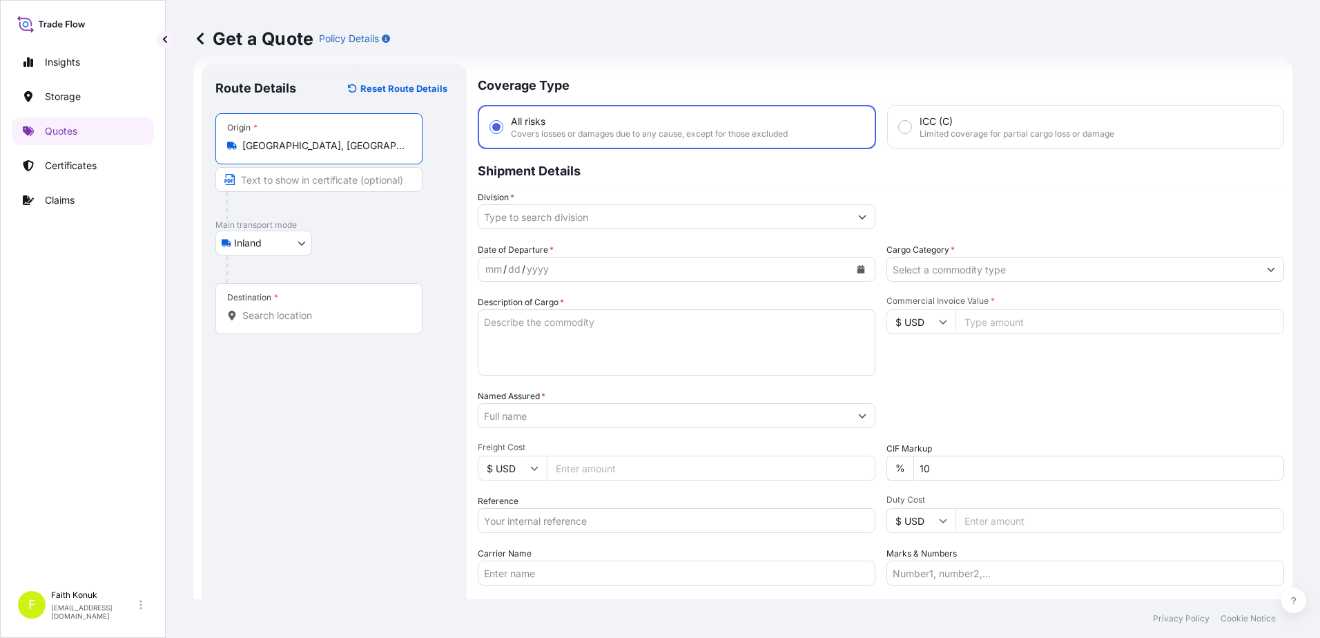
type input "[GEOGRAPHIC_DATA], [GEOGRAPHIC_DATA], [GEOGRAPHIC_DATA]"
drag, startPoint x: 349, startPoint y: 242, endPoint x: 3, endPoint y: 316, distance: 353.7
click at [349, 243] on div "Inland Air Water Inland" at bounding box center [334, 243] width 238 height 25
click at [318, 316] on input "Destination *" at bounding box center [323, 316] width 163 height 14
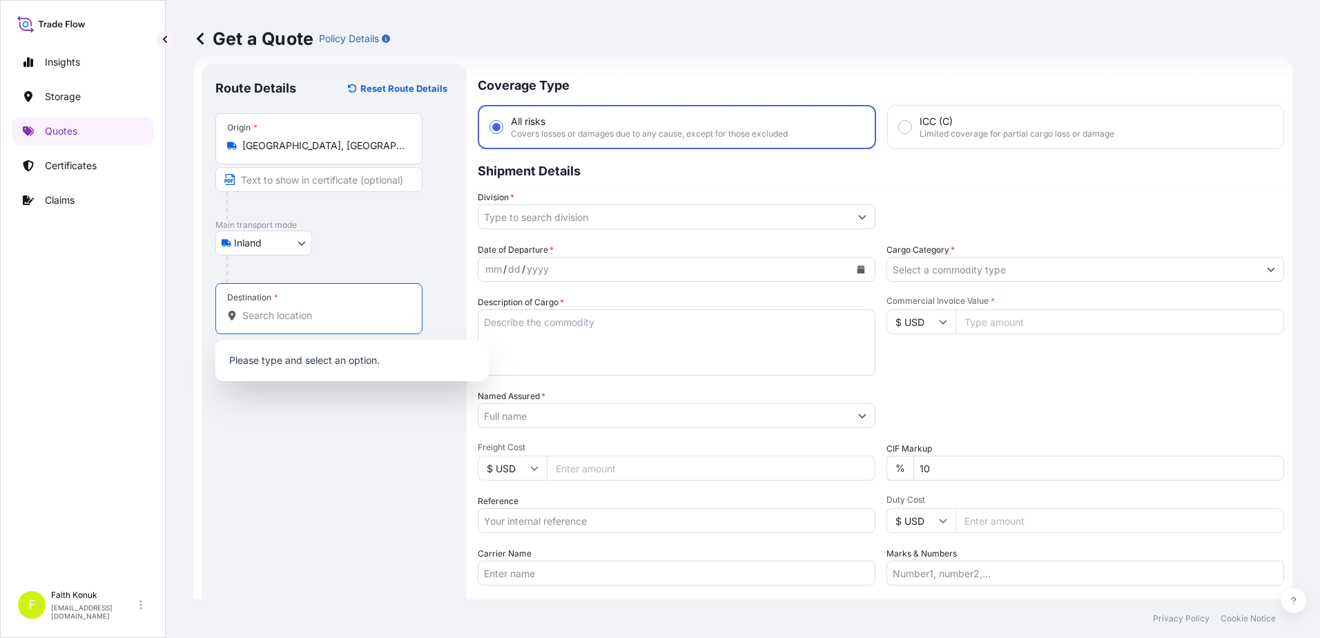
paste input "BIELAWA"
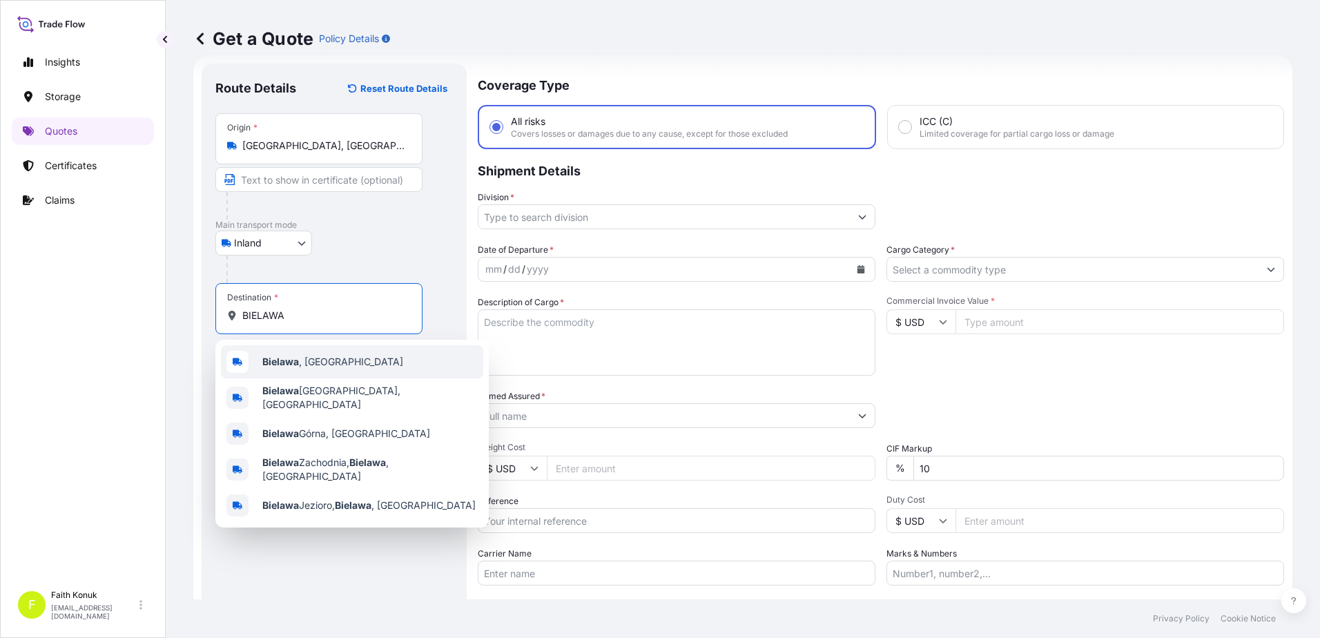
click at [318, 358] on span "[GEOGRAPHIC_DATA] , [GEOGRAPHIC_DATA]" at bounding box center [332, 362] width 141 height 14
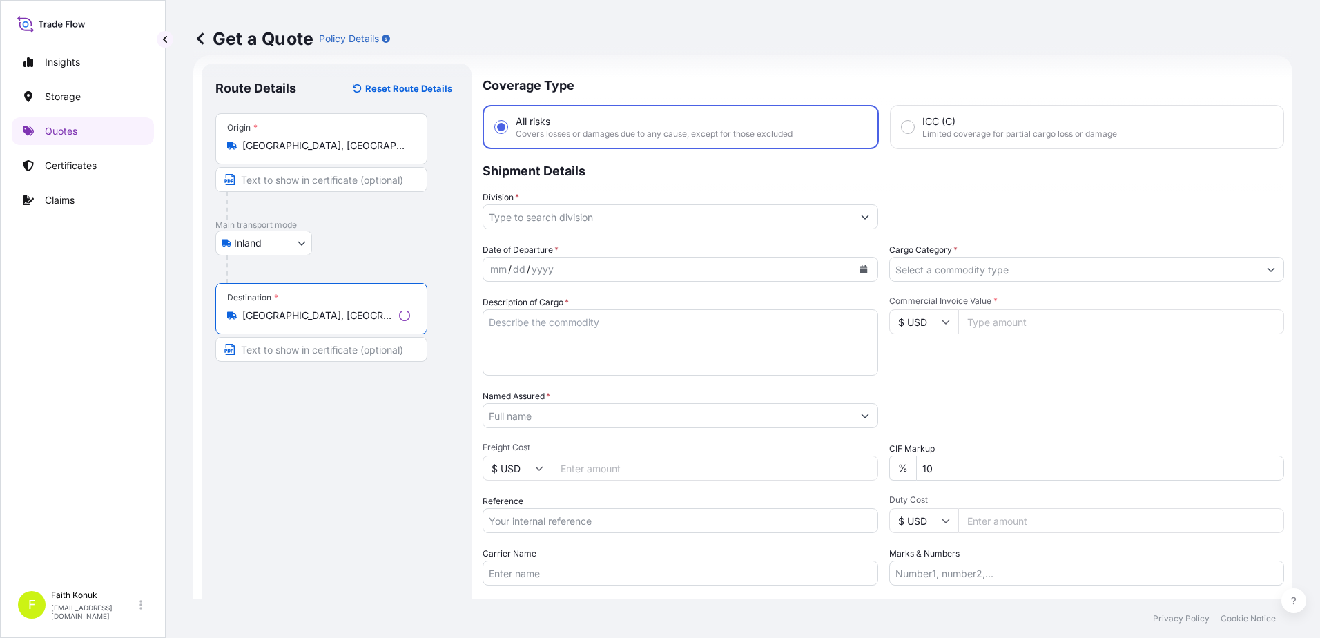
type input "[GEOGRAPHIC_DATA], [GEOGRAPHIC_DATA]"
click at [351, 260] on div at bounding box center [341, 269] width 231 height 28
click at [535, 211] on input "Division *" at bounding box center [663, 216] width 371 height 25
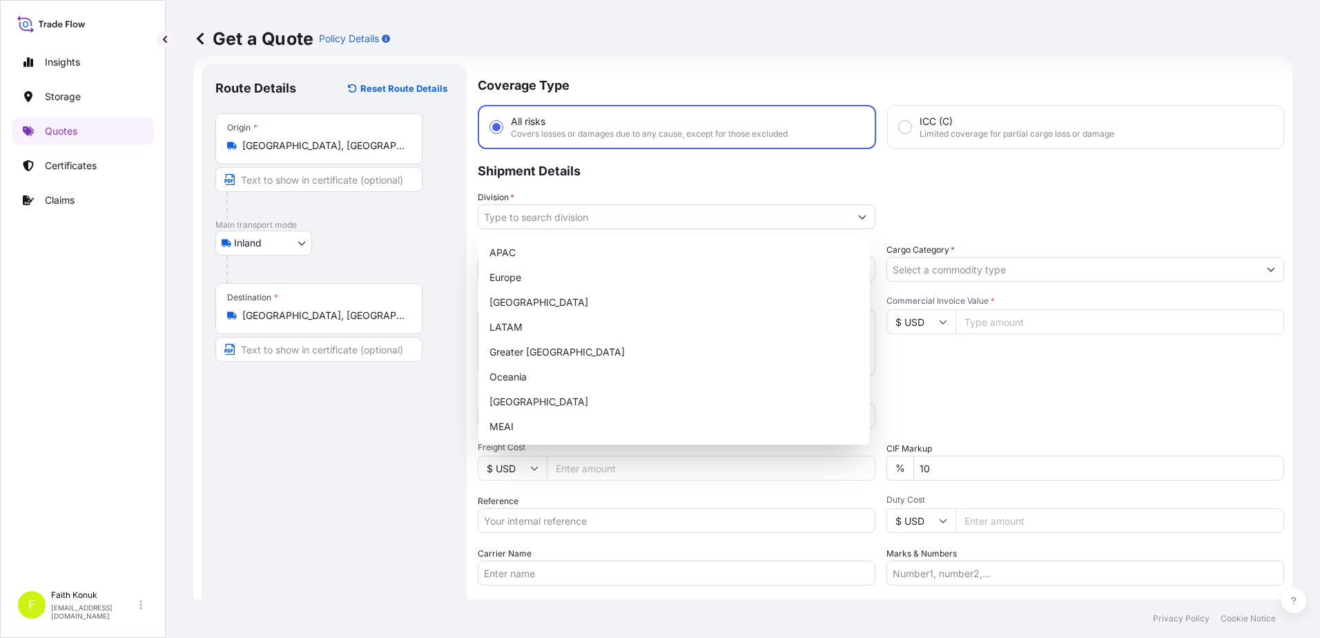
click at [552, 185] on p "Shipment Details" at bounding box center [881, 169] width 806 height 41
click at [566, 217] on input "Division *" at bounding box center [663, 216] width 371 height 25
click at [521, 400] on div "[GEOGRAPHIC_DATA]" at bounding box center [674, 401] width 380 height 25
type input "[GEOGRAPHIC_DATA]"
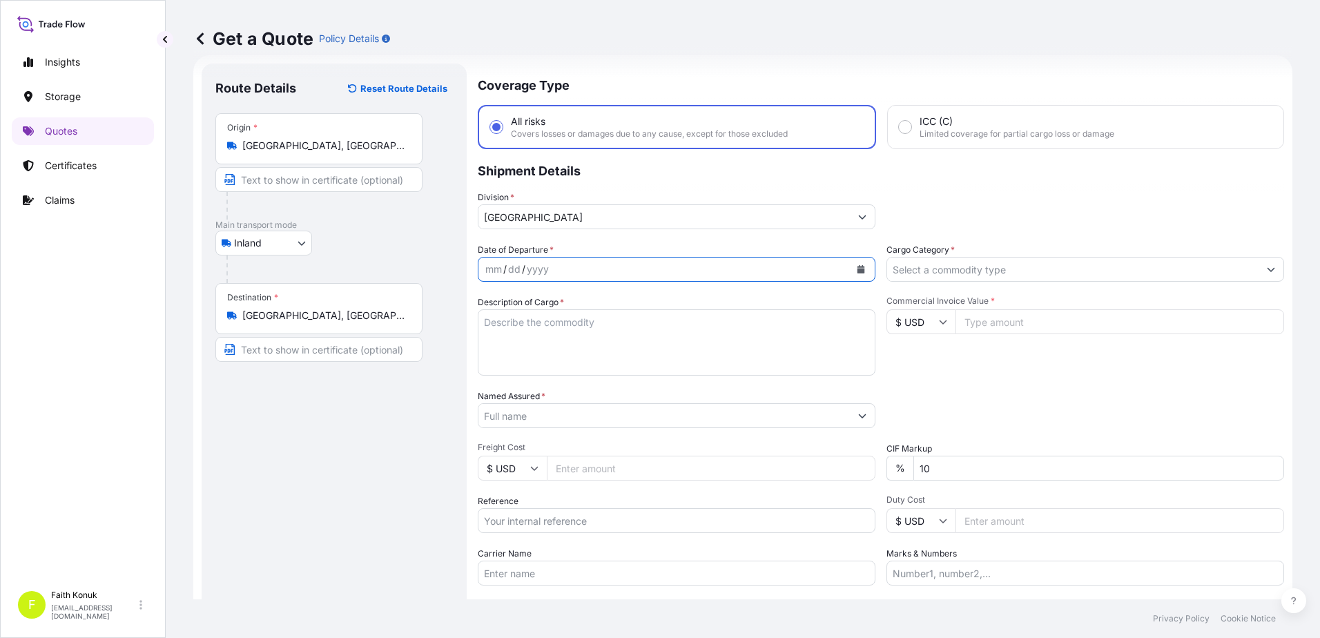
click at [858, 269] on icon "Calendar" at bounding box center [862, 269] width 8 height 8
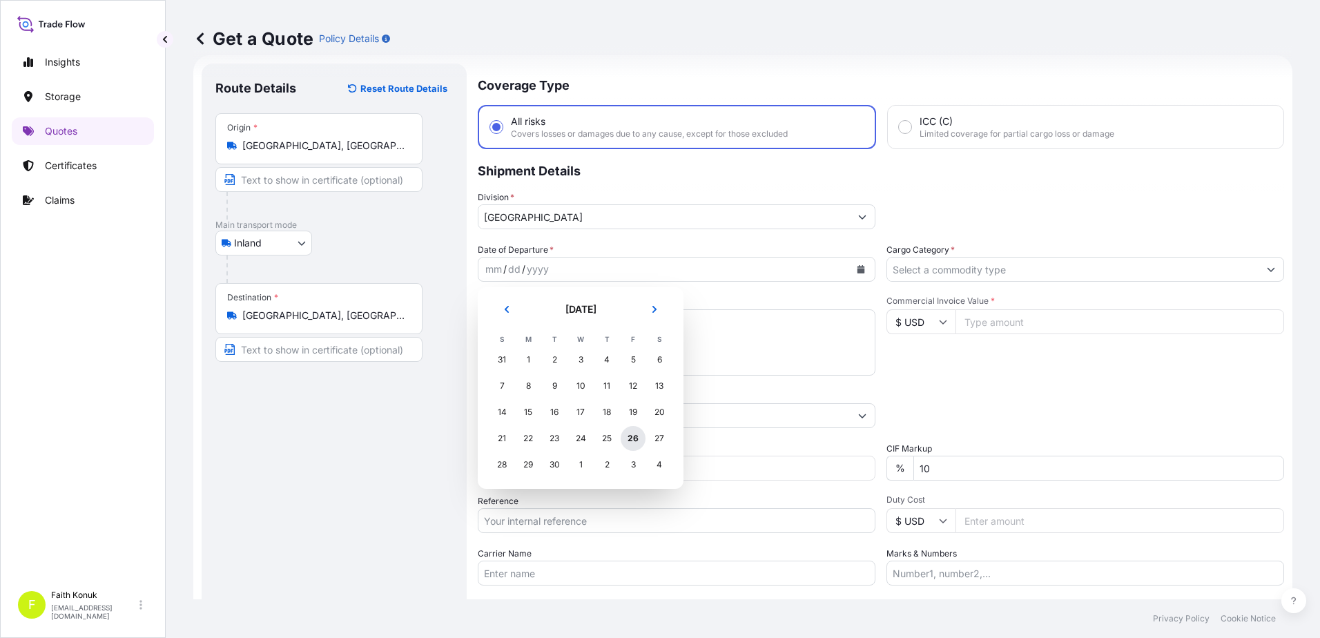
click at [631, 445] on div "26" at bounding box center [633, 438] width 25 height 25
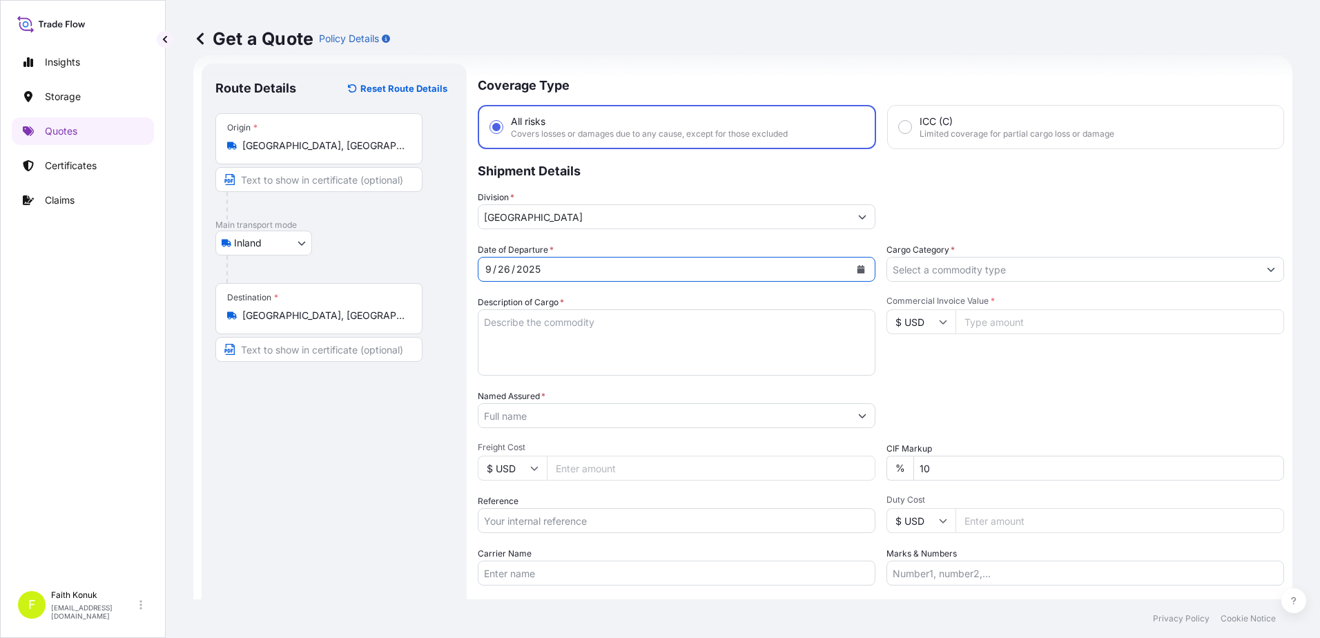
click at [505, 323] on textarea "Description of Cargo *" at bounding box center [677, 342] width 398 height 66
click at [507, 330] on textarea "Description of Cargo *" at bounding box center [677, 342] width 398 height 66
paste textarea "KAYNAK TELİ 21 PALET / 21945 KG"
click at [531, 347] on textarea "KAYNAK TELİ 21 PALET / 21945 KG" at bounding box center [677, 342] width 398 height 66
paste textarea "Refersans numarası : 50089975"
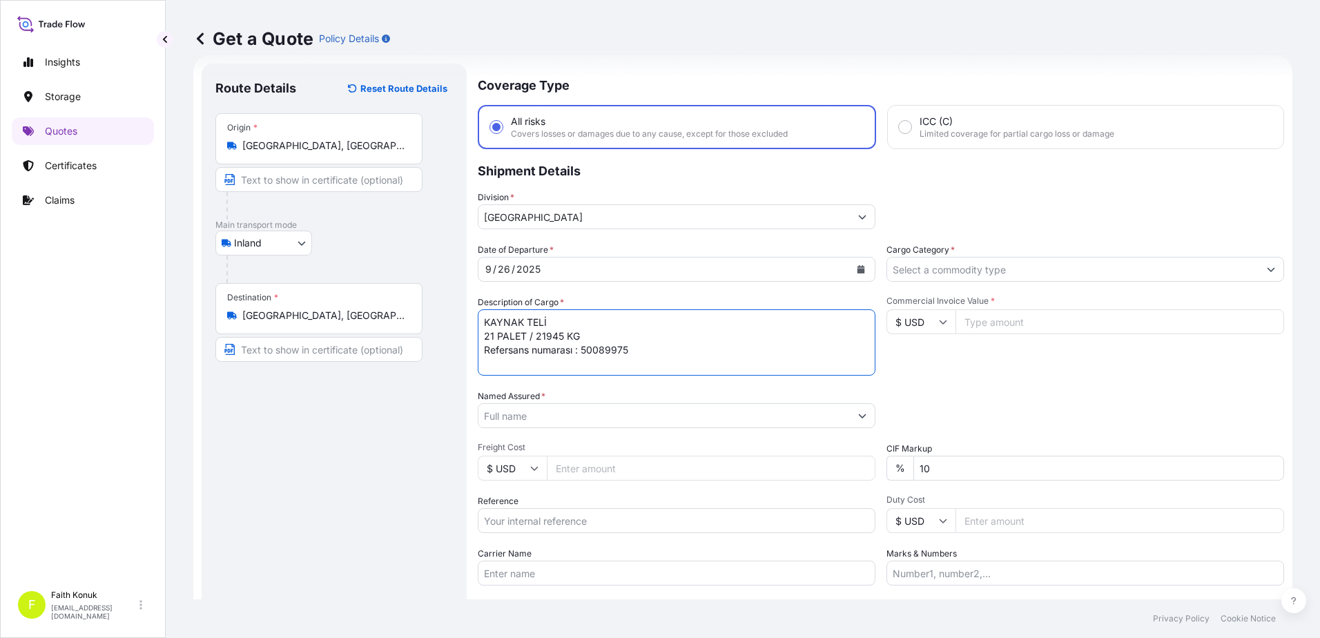
click at [657, 351] on textarea "KAYNAK TELİ 21 PALET / 21945 KG Refersans numarası : 50089975" at bounding box center [677, 342] width 398 height 66
click at [650, 340] on textarea "KAYNAK TELİ 21 PALET / 21945 KG Refersans numarası : 50089975" at bounding box center [677, 342] width 398 height 66
click at [659, 351] on textarea "KAYNAK TELİ 21 PALET / 21945 KG Refersans numarası : 50089975" at bounding box center [677, 342] width 398 height 66
type textarea "KAYNAK TELİ 21 PALET / 21945 KG Refersans numarası : 50089975 INSURANCE PREMIUM…"
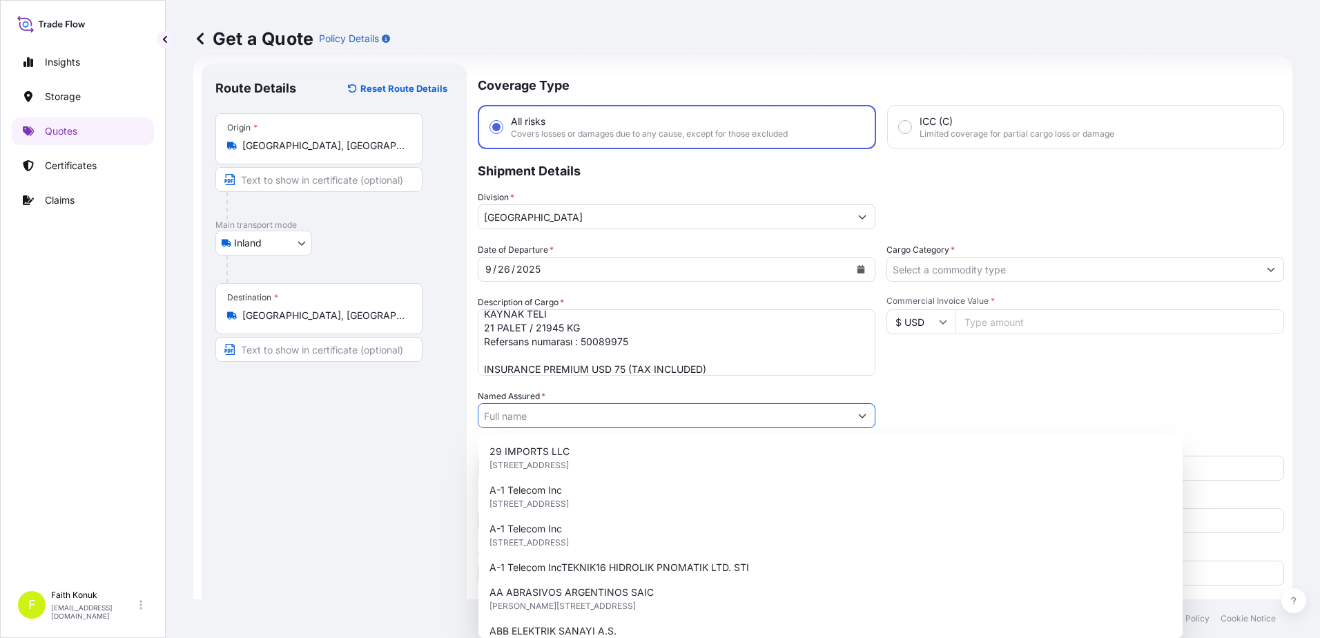
click at [566, 411] on input "Named Assured *" at bounding box center [663, 415] width 371 height 25
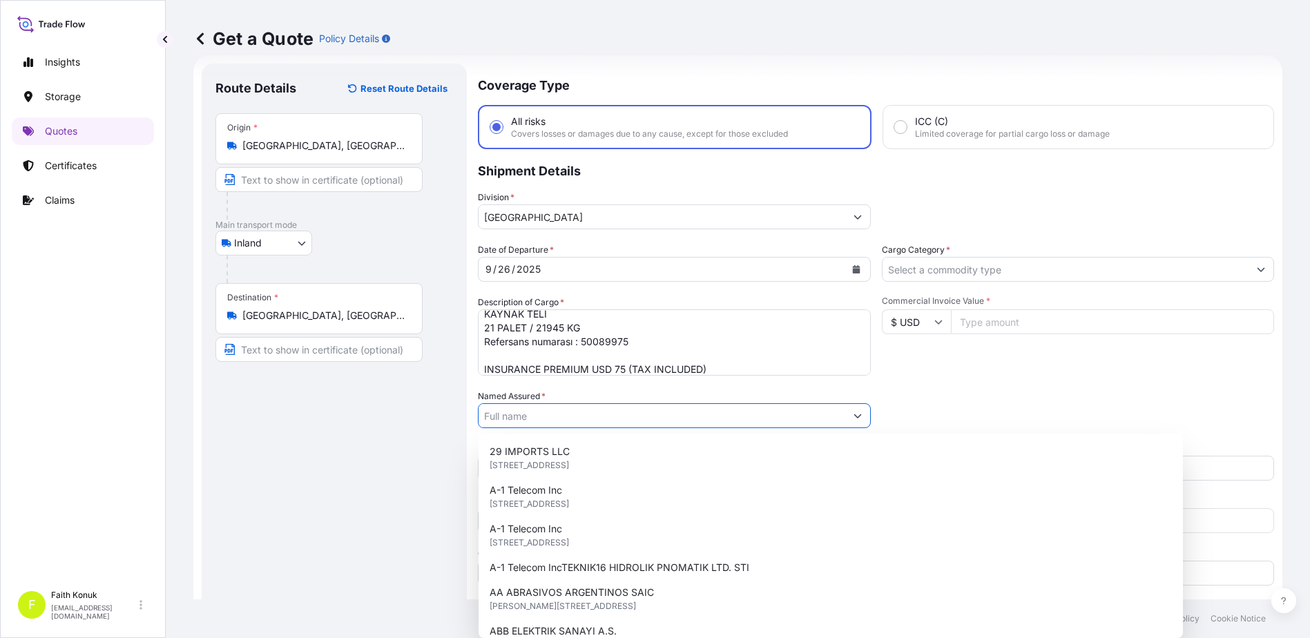
paste input "KAYNAK TEKNIGI"
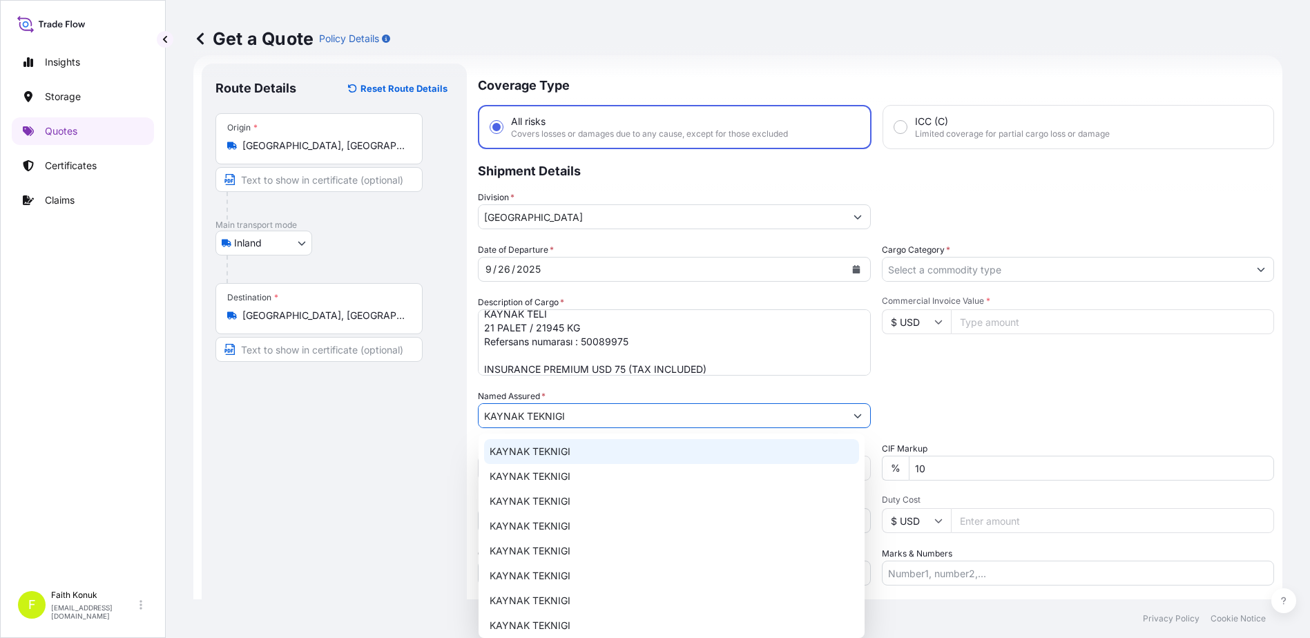
click at [570, 456] on div "KAYNAK TEKNIGI" at bounding box center [671, 451] width 375 height 25
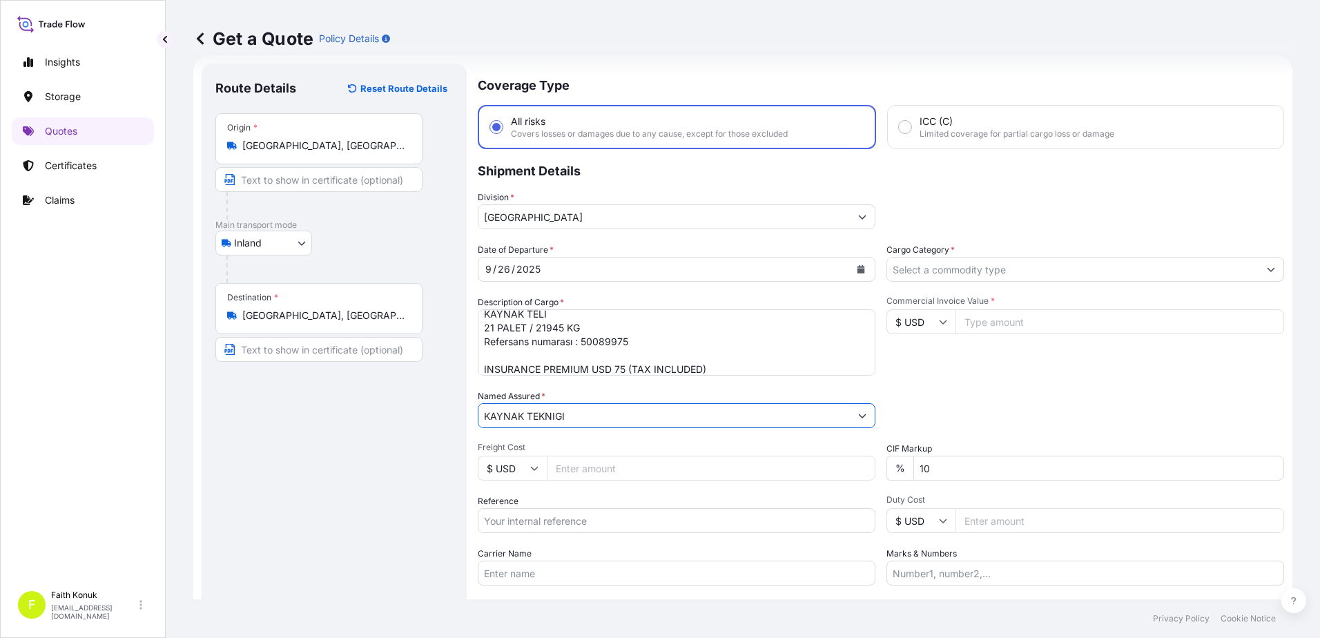
type input "KAYNAK TEKNIGI"
click at [427, 416] on div "Route Details Reset Route Details Place of loading Road / Inland Road / Inland …" at bounding box center [334, 375] width 238 height 597
click at [376, 233] on div "Inland Air Water Inland" at bounding box center [334, 243] width 238 height 25
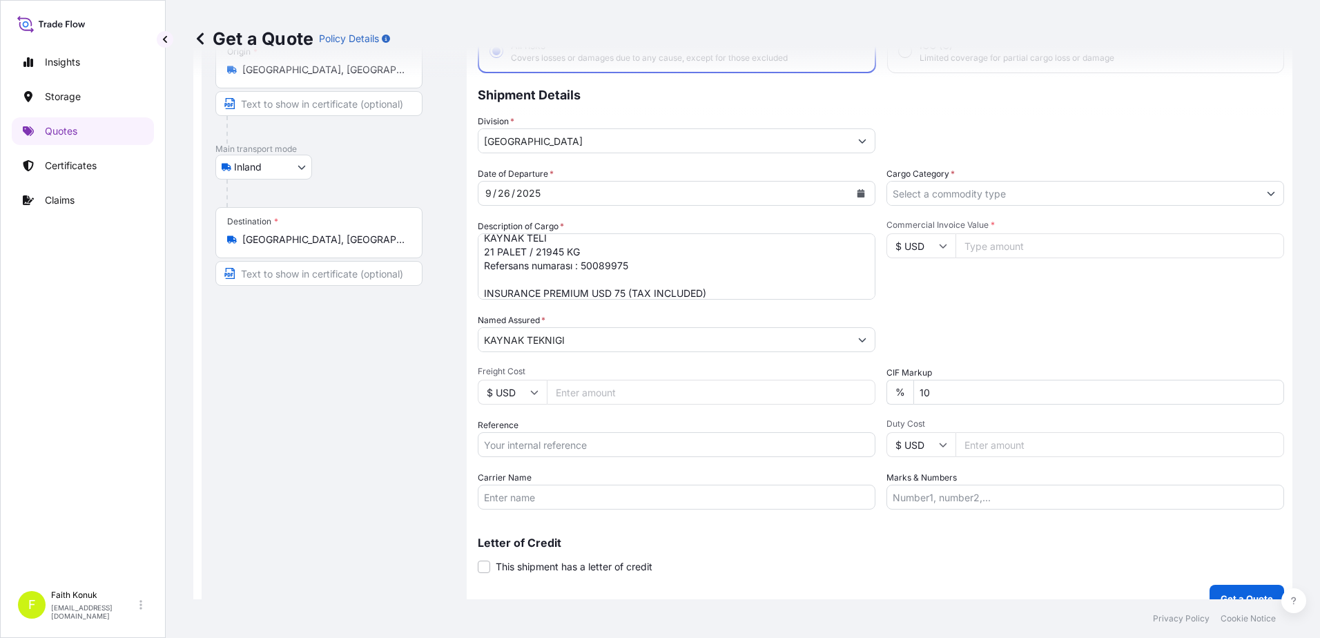
scroll to position [119, 0]
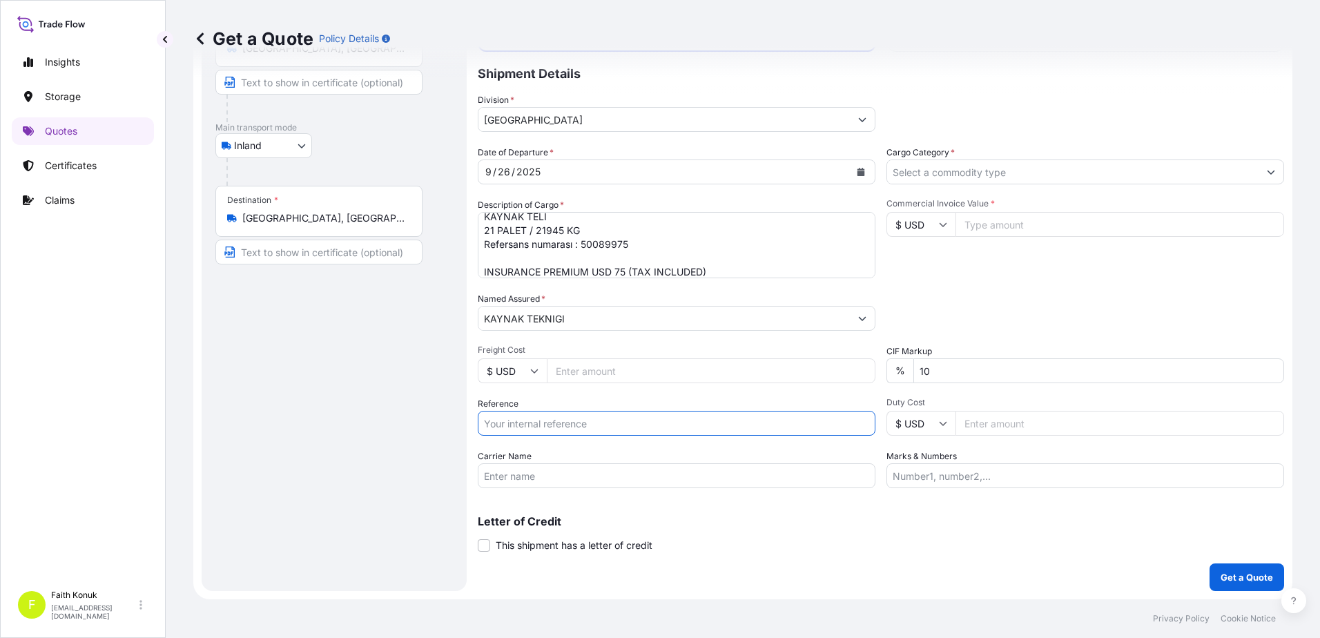
click at [531, 425] on input "Reference" at bounding box center [677, 423] width 398 height 25
paste input "2101782312"
type input "2101782312"
click at [550, 395] on div "Date of Departure * [DATE] Cargo Category * Description of Cargo * KAYNAK TELİ …" at bounding box center [881, 317] width 806 height 342
click at [521, 481] on input "Carrier Name" at bounding box center [677, 475] width 398 height 25
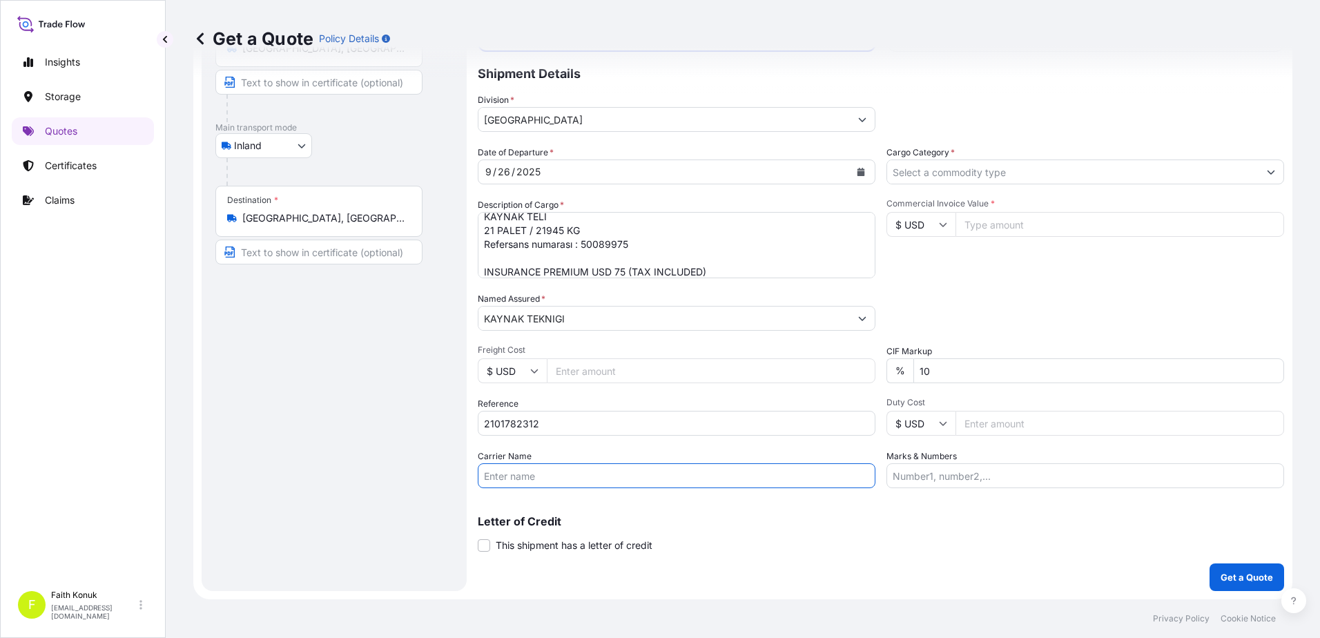
paste input "31 AHS 039"
type input "31 AHS 039"
click at [557, 447] on div "Date of Departure * [DATE] Cargo Category * Description of Cargo * KAYNAK TELİ …" at bounding box center [881, 317] width 806 height 342
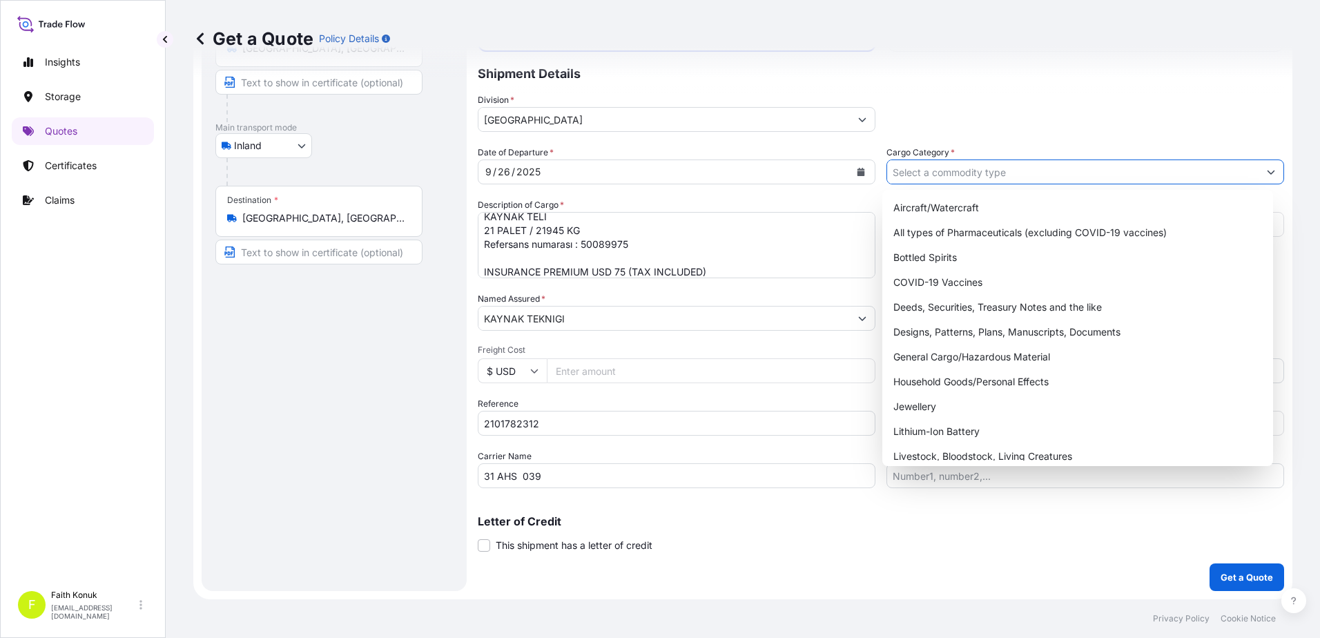
click at [935, 167] on input "Cargo Category *" at bounding box center [1072, 171] width 371 height 25
click at [940, 360] on div "General Cargo/Hazardous Material" at bounding box center [1078, 357] width 380 height 25
type input "General Cargo/Hazardous Material"
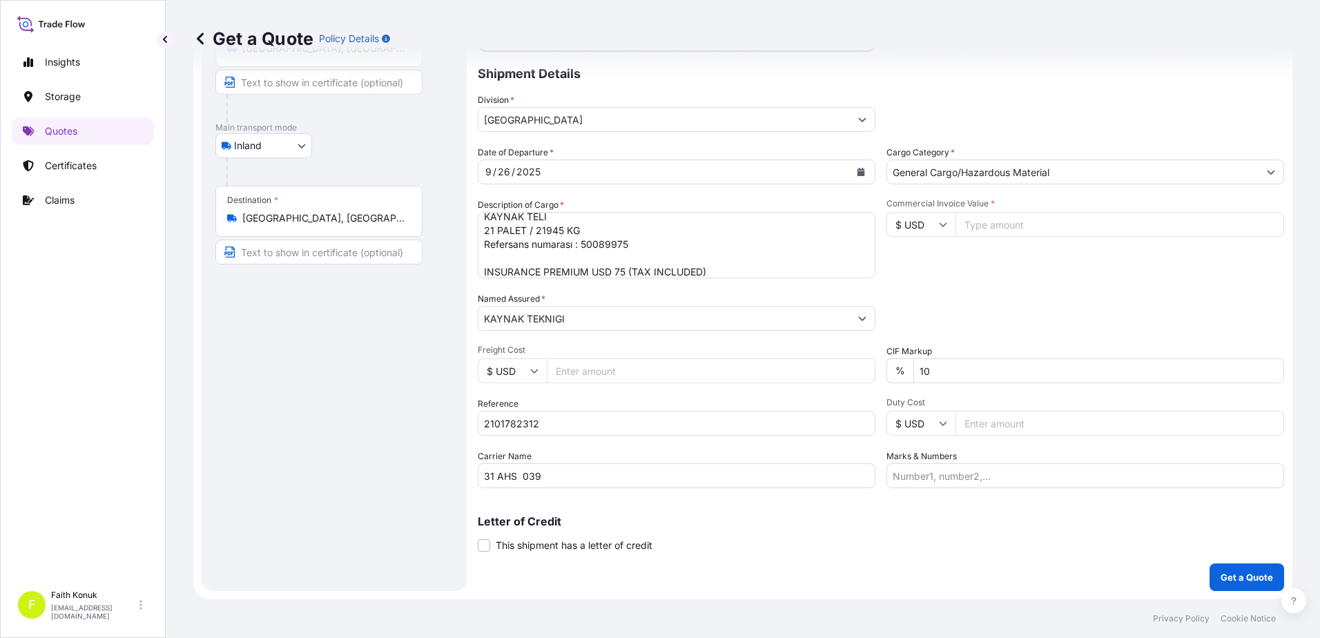
click at [922, 229] on input "$ USD" at bounding box center [921, 224] width 69 height 25
click at [922, 255] on div "€ EUR" at bounding box center [916, 262] width 58 height 26
type input "€ EUR"
click at [987, 217] on input "Commercial Invoice Value *" at bounding box center [1120, 224] width 329 height 25
type input "29780"
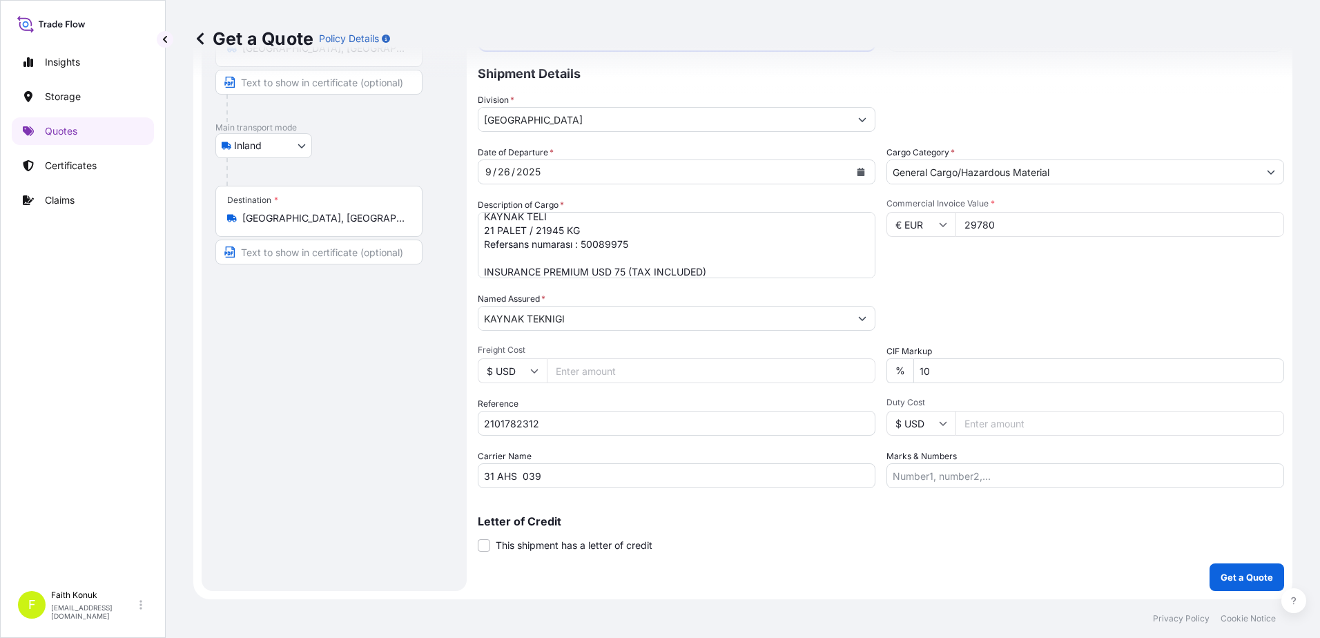
click at [989, 302] on div "Packing Category Type to search a container mode Please select a primary mode o…" at bounding box center [1086, 311] width 398 height 39
click at [1238, 577] on p "Get a Quote" at bounding box center [1247, 577] width 52 height 14
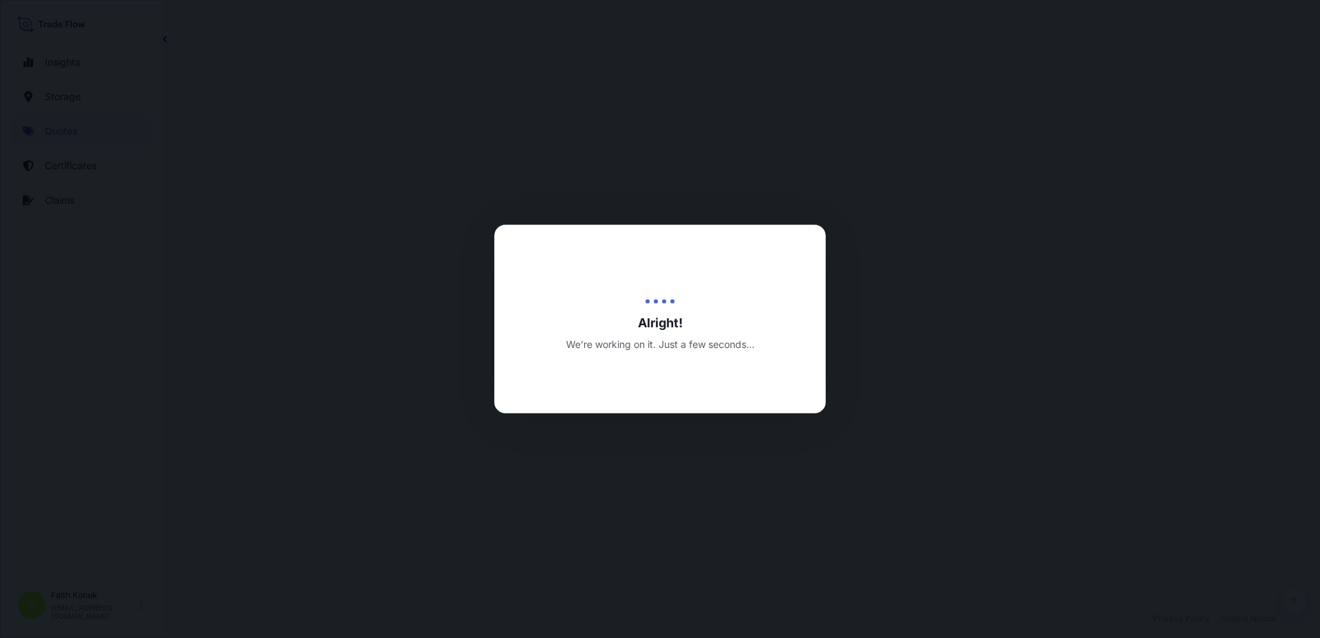
select select "Inland"
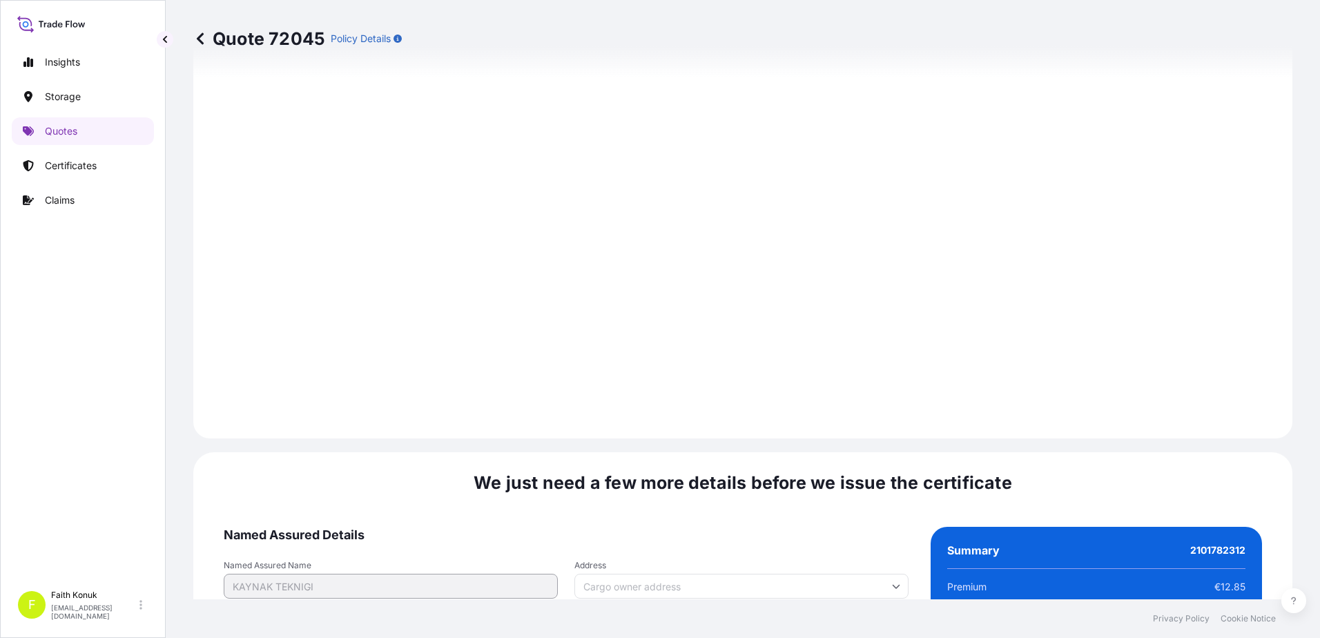
scroll to position [2037, 0]
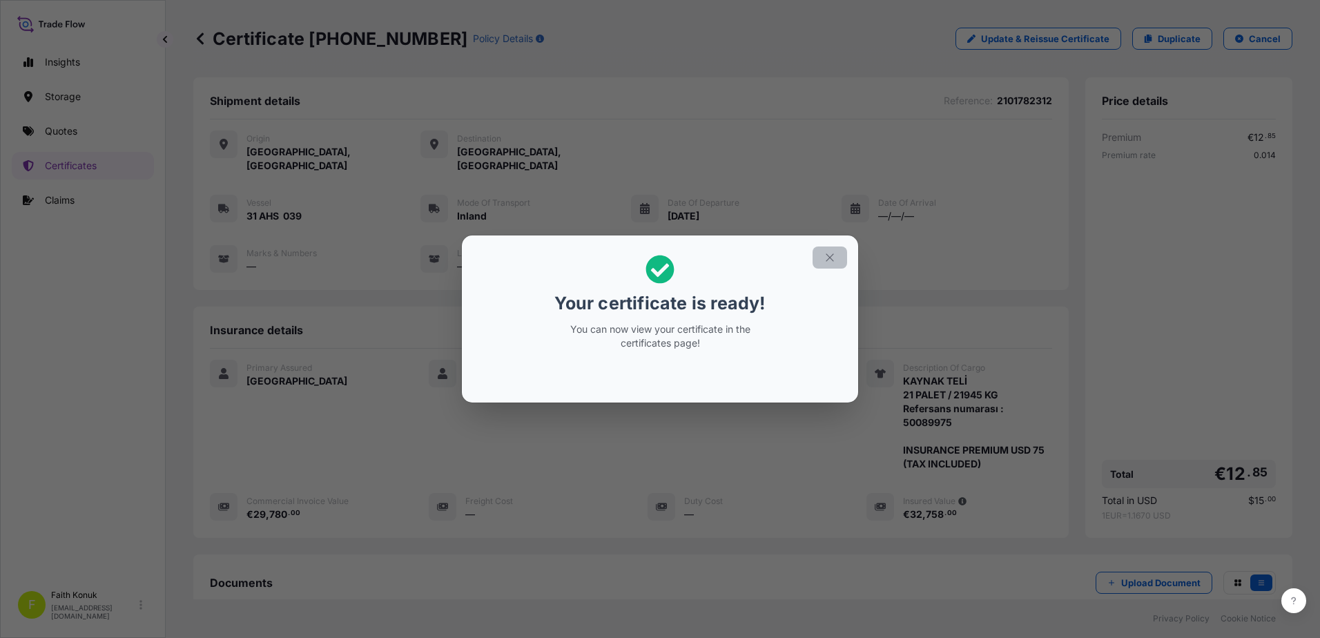
click at [827, 258] on icon "button" at bounding box center [830, 257] width 12 height 12
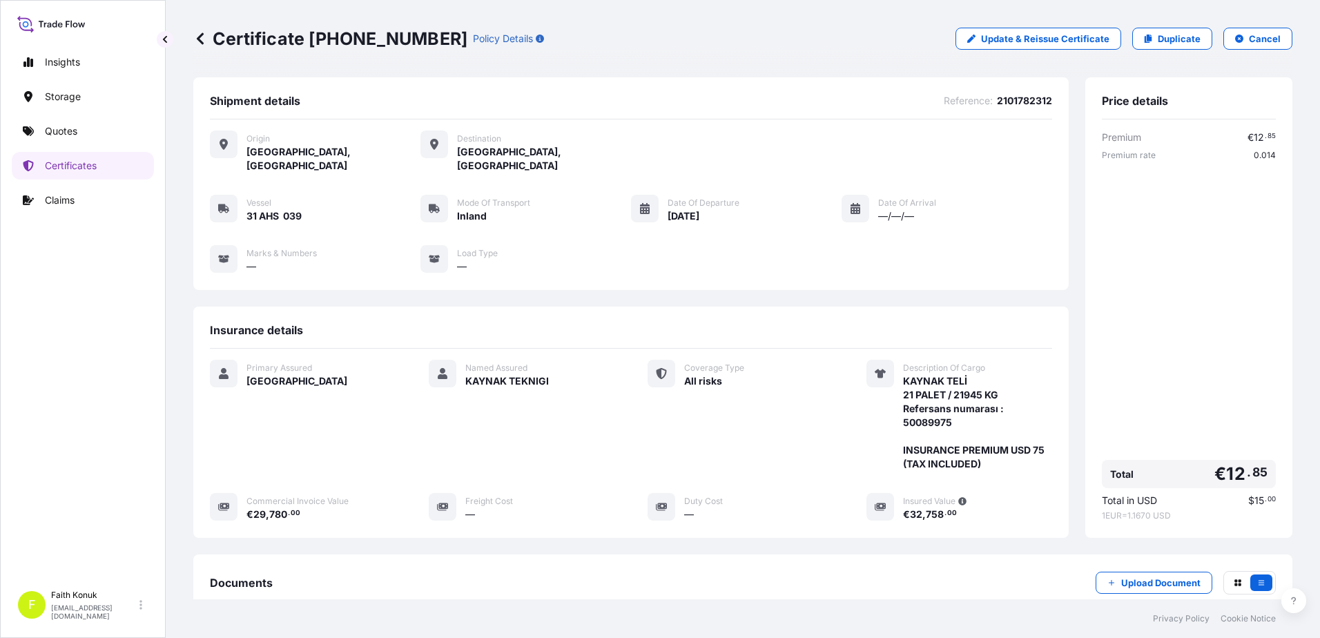
scroll to position [157, 0]
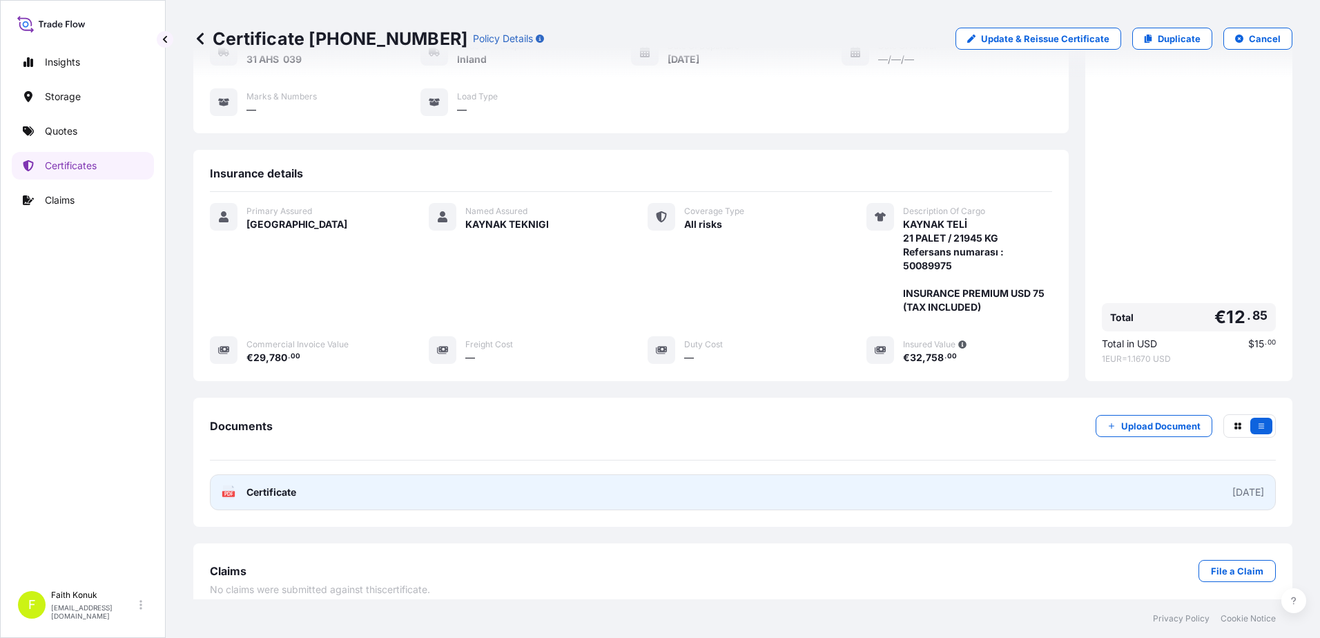
click at [253, 485] on span "Certificate" at bounding box center [271, 492] width 50 height 14
